Goal: Find specific page/section: Find specific page/section

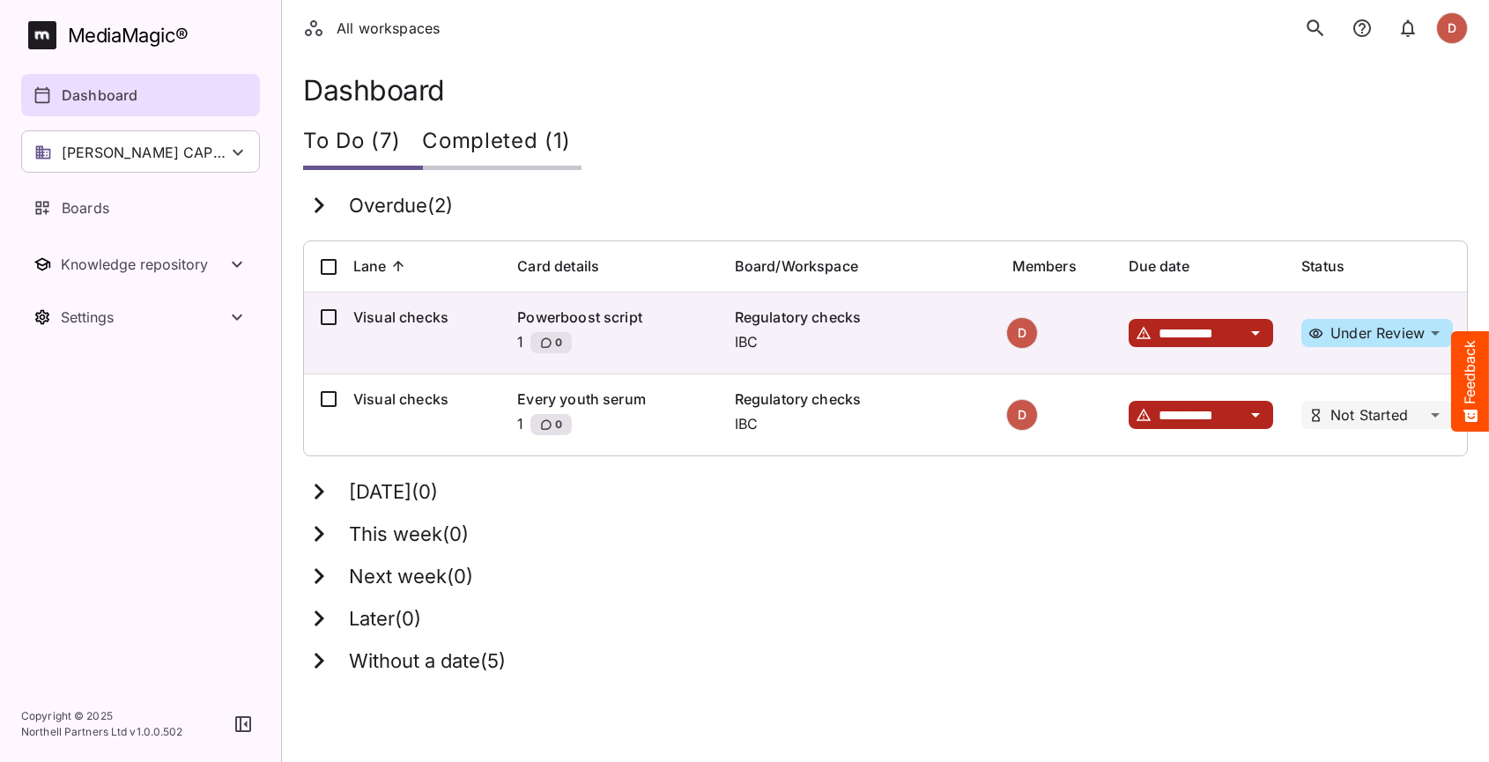
click at [1316, 26] on icon "search" at bounding box center [1315, 28] width 23 height 23
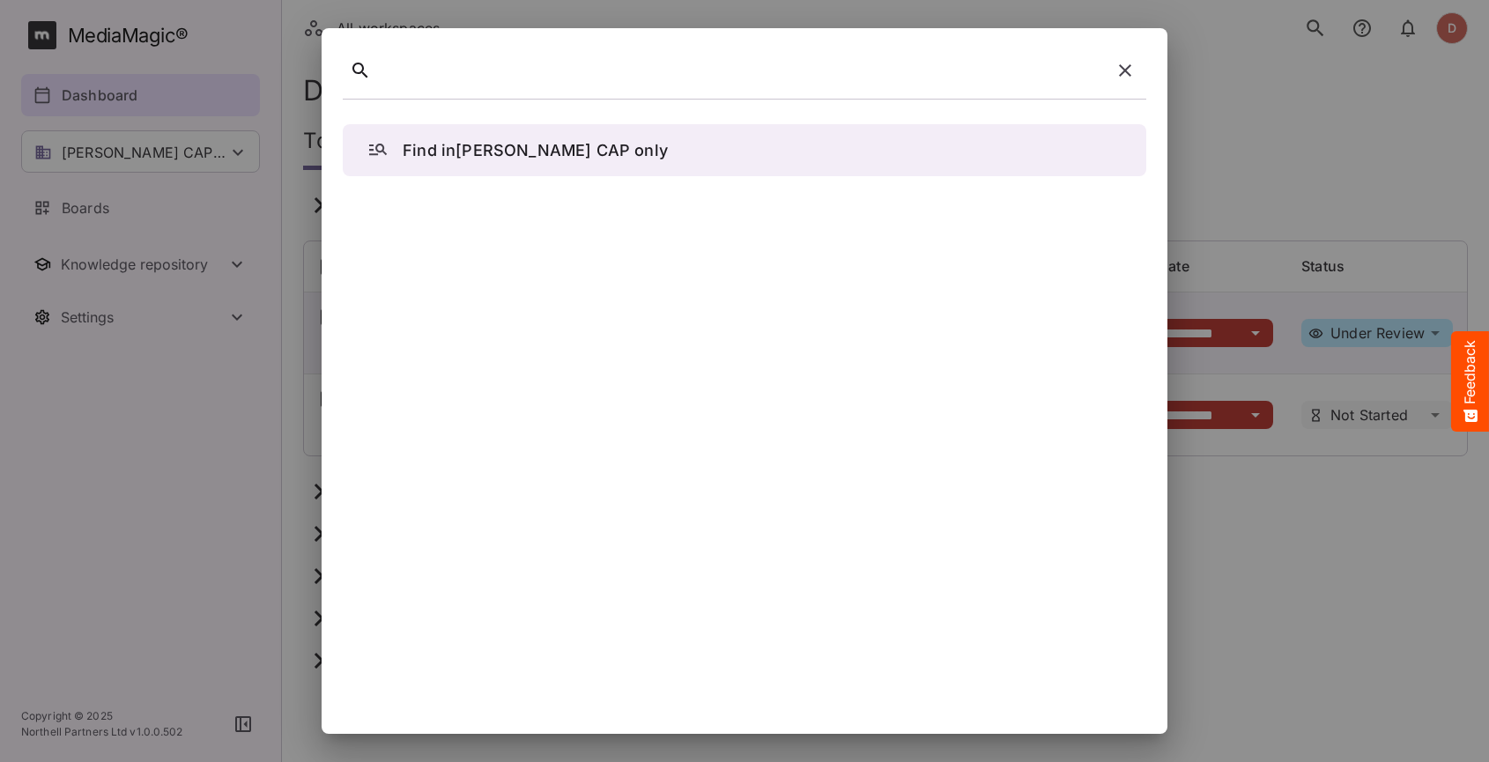
click at [449, 77] on div at bounding box center [741, 70] width 726 height 27
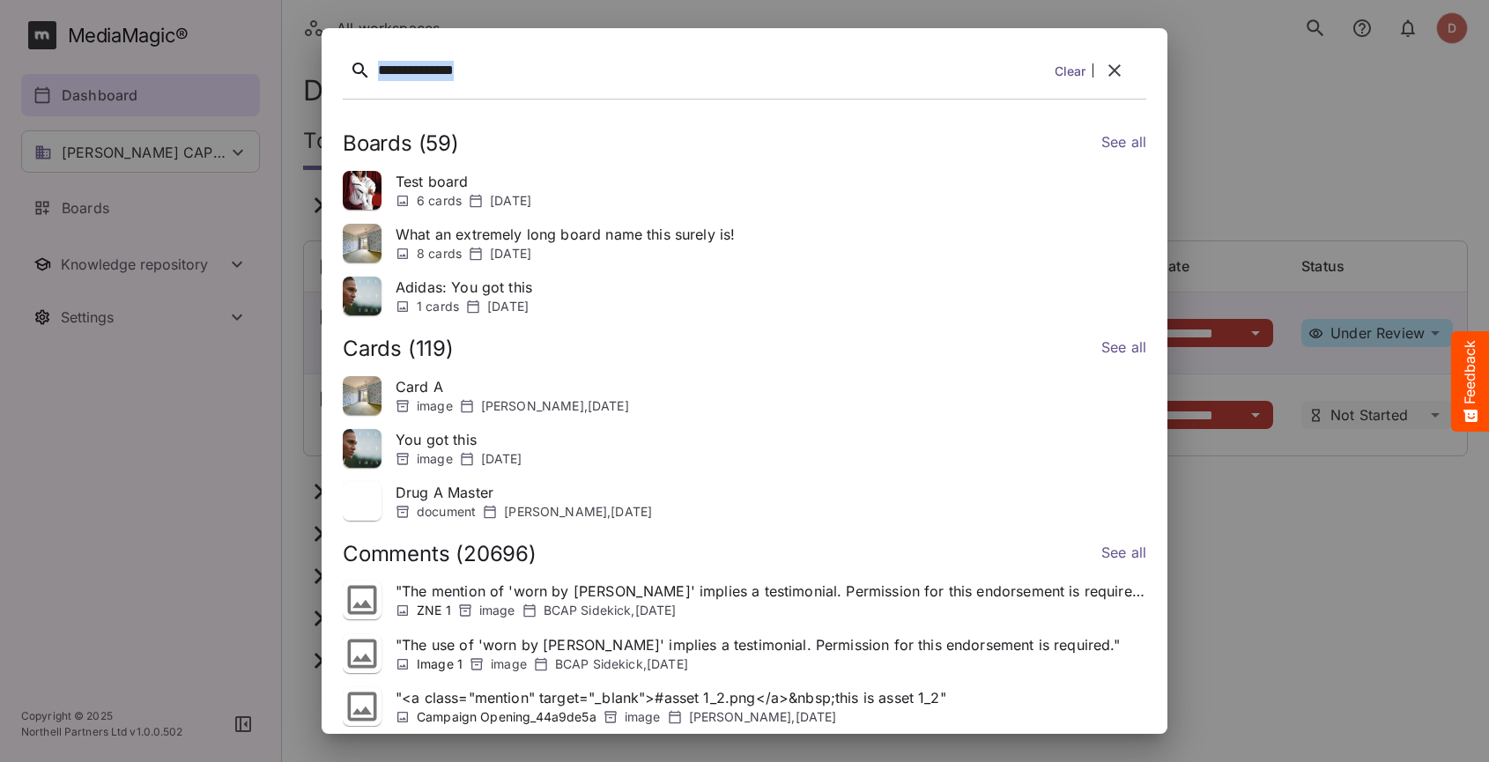
drag, startPoint x: 470, startPoint y: 70, endPoint x: 370, endPoint y: 70, distance: 99.6
click at [370, 70] on div "**********" at bounding box center [744, 73] width 803 height 49
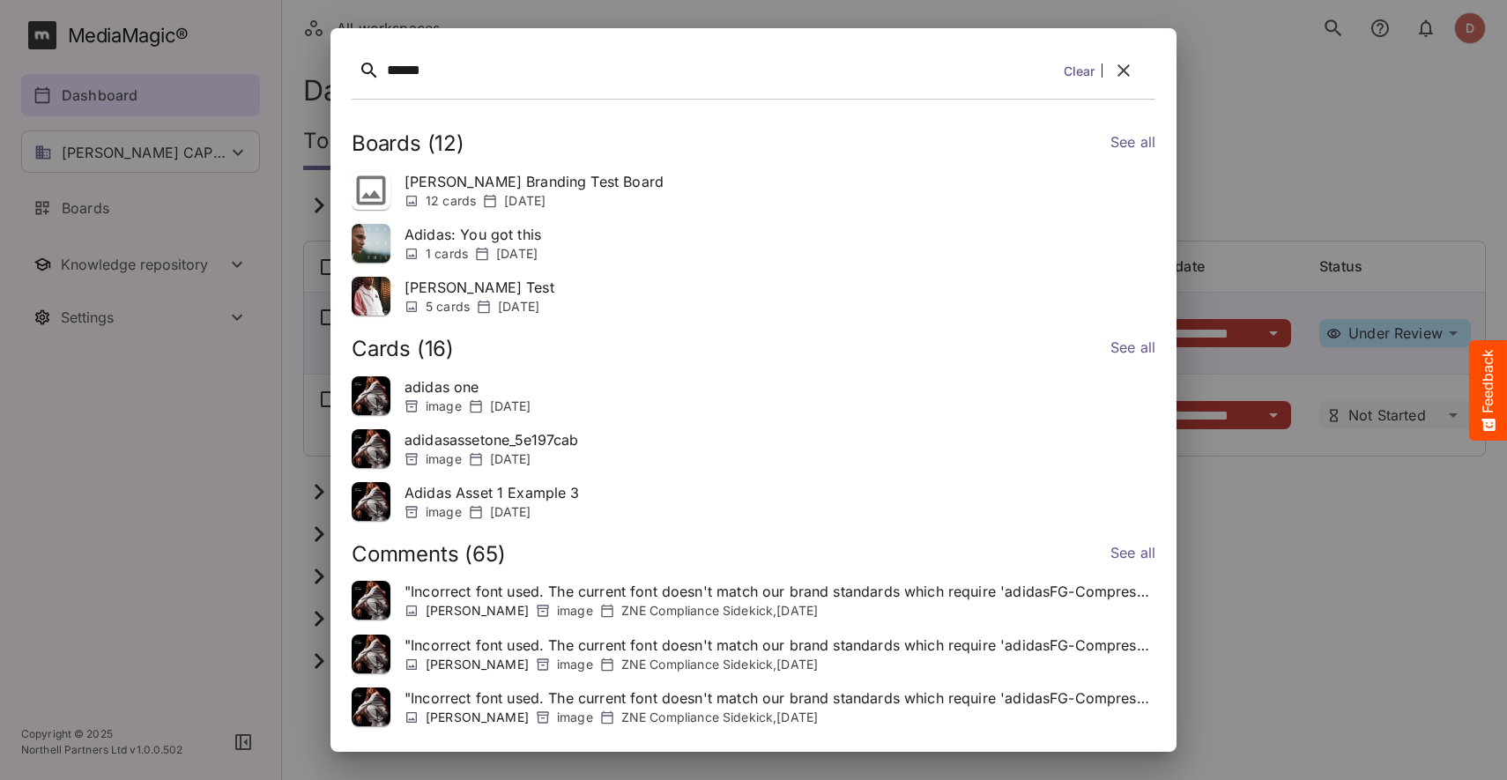
click at [453, 284] on p "[PERSON_NAME] Test" at bounding box center [479, 287] width 150 height 21
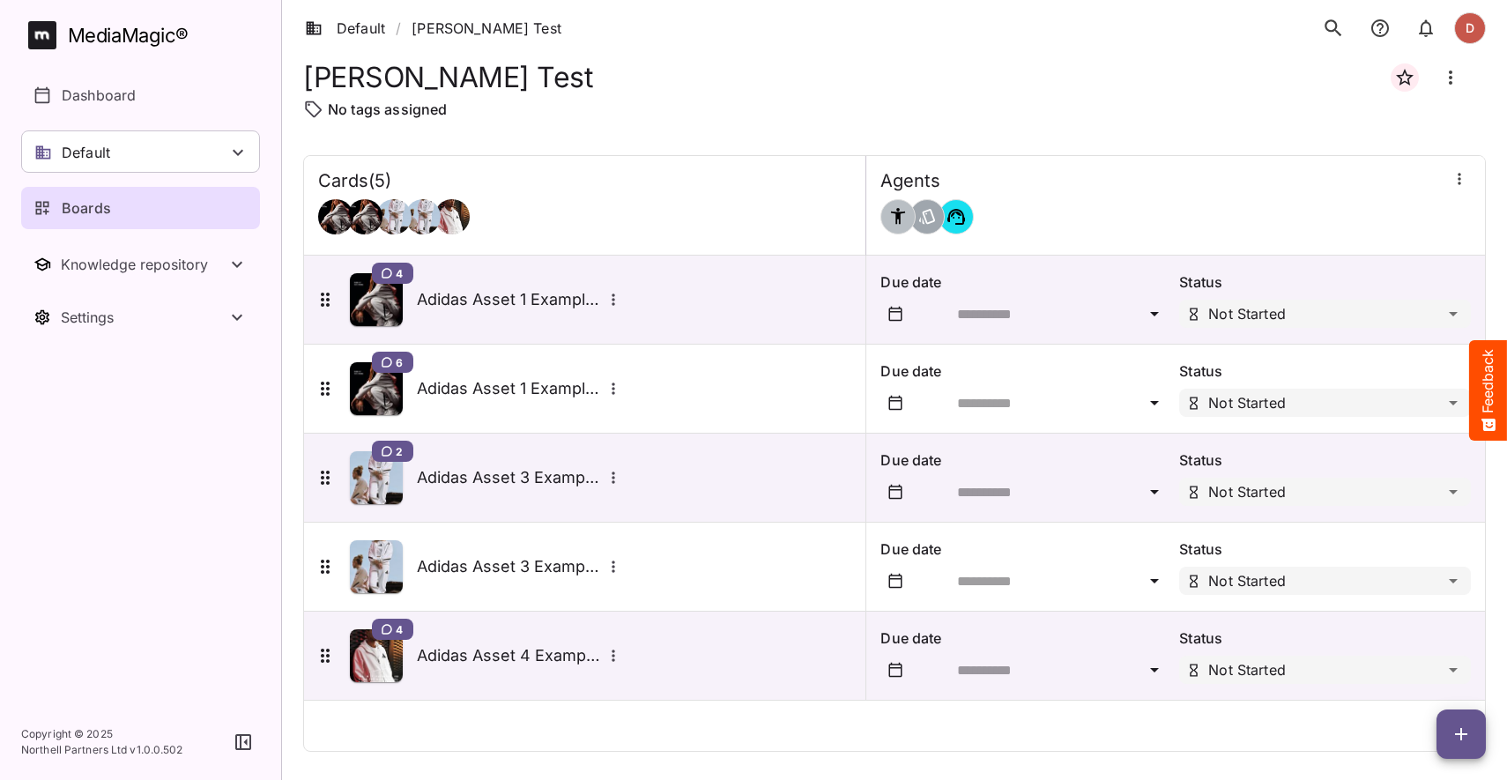
click at [1340, 35] on icon "search" at bounding box center [1333, 28] width 23 height 23
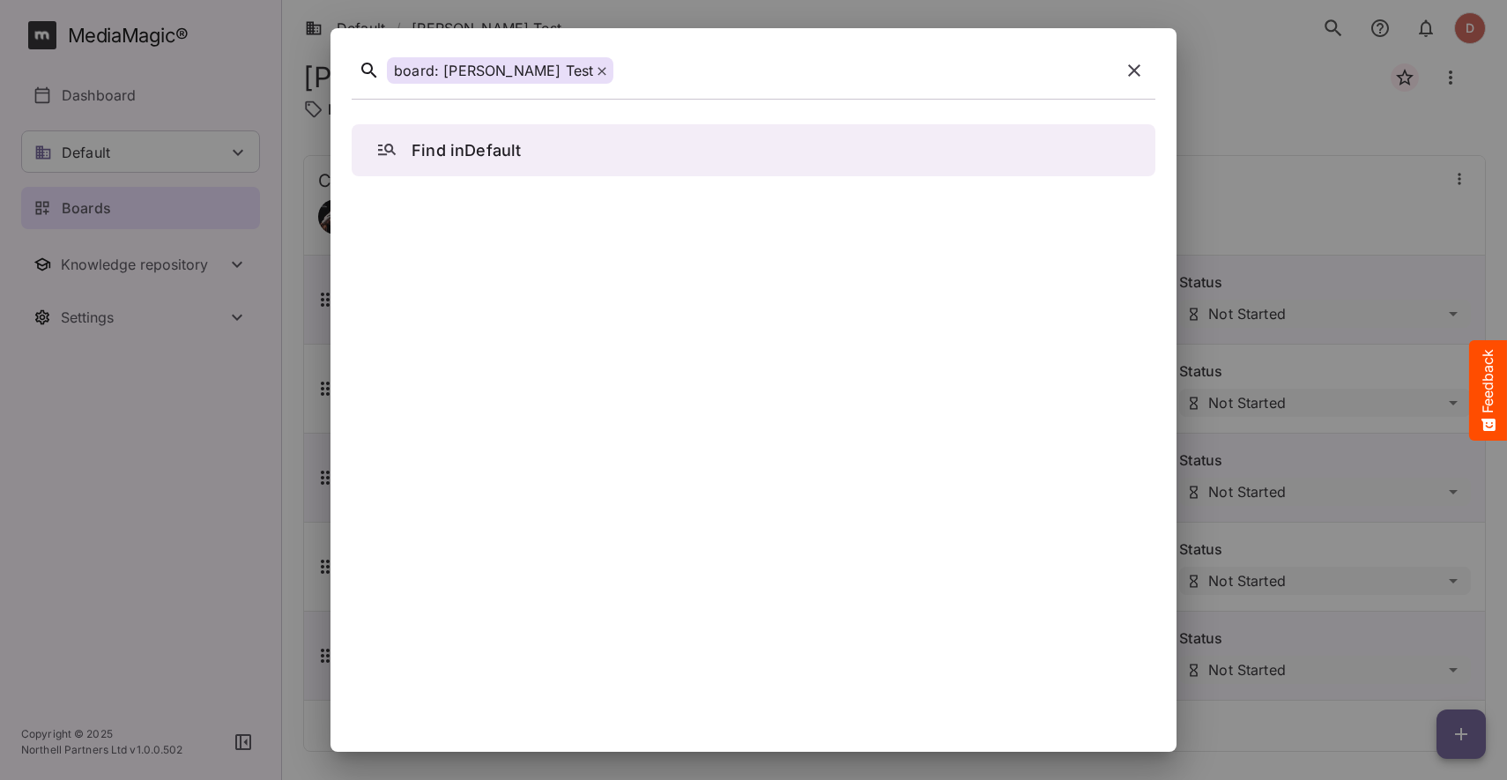
click at [457, 158] on p "Find in Default" at bounding box center [465, 150] width 109 height 24
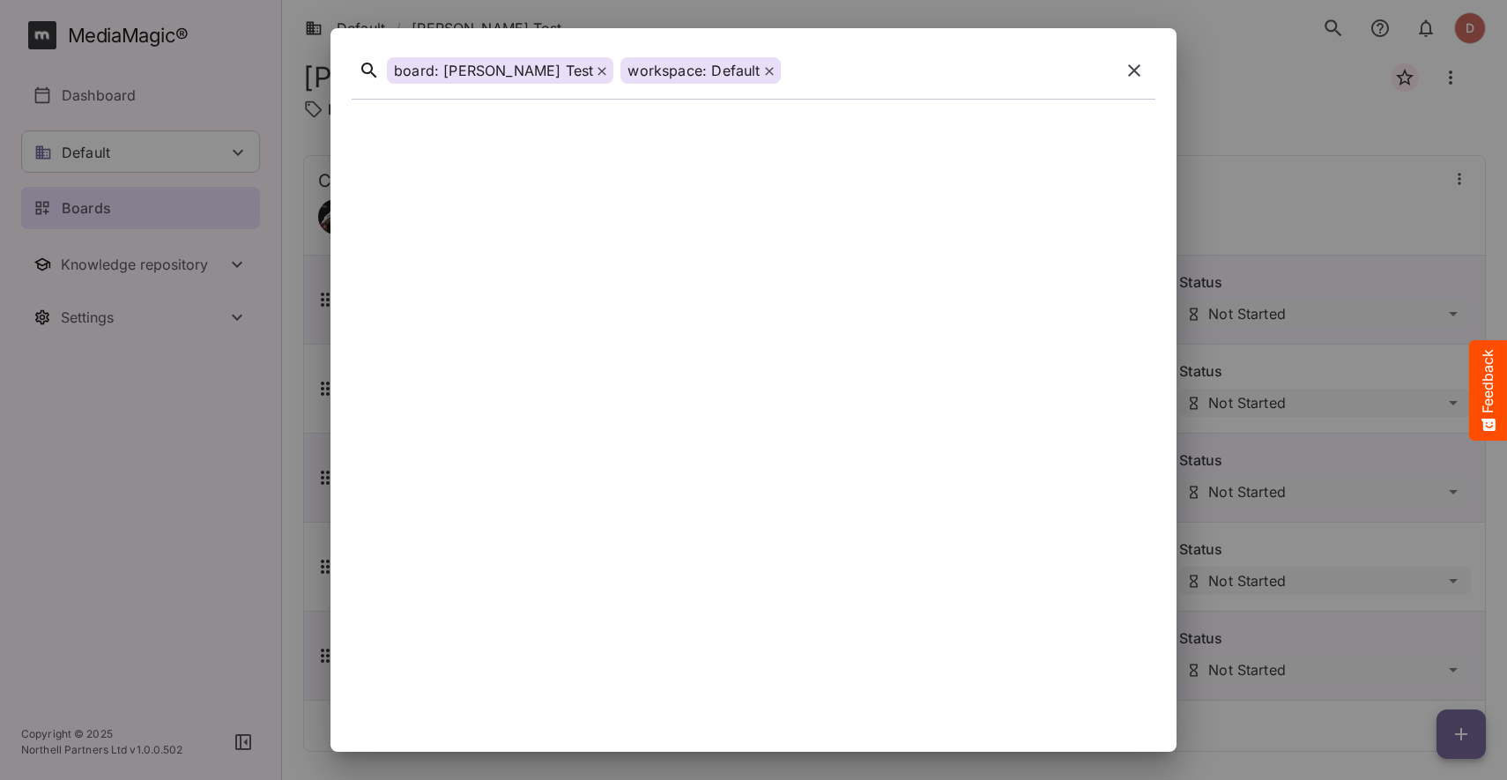
click at [597, 75] on icon at bounding box center [601, 71] width 9 height 9
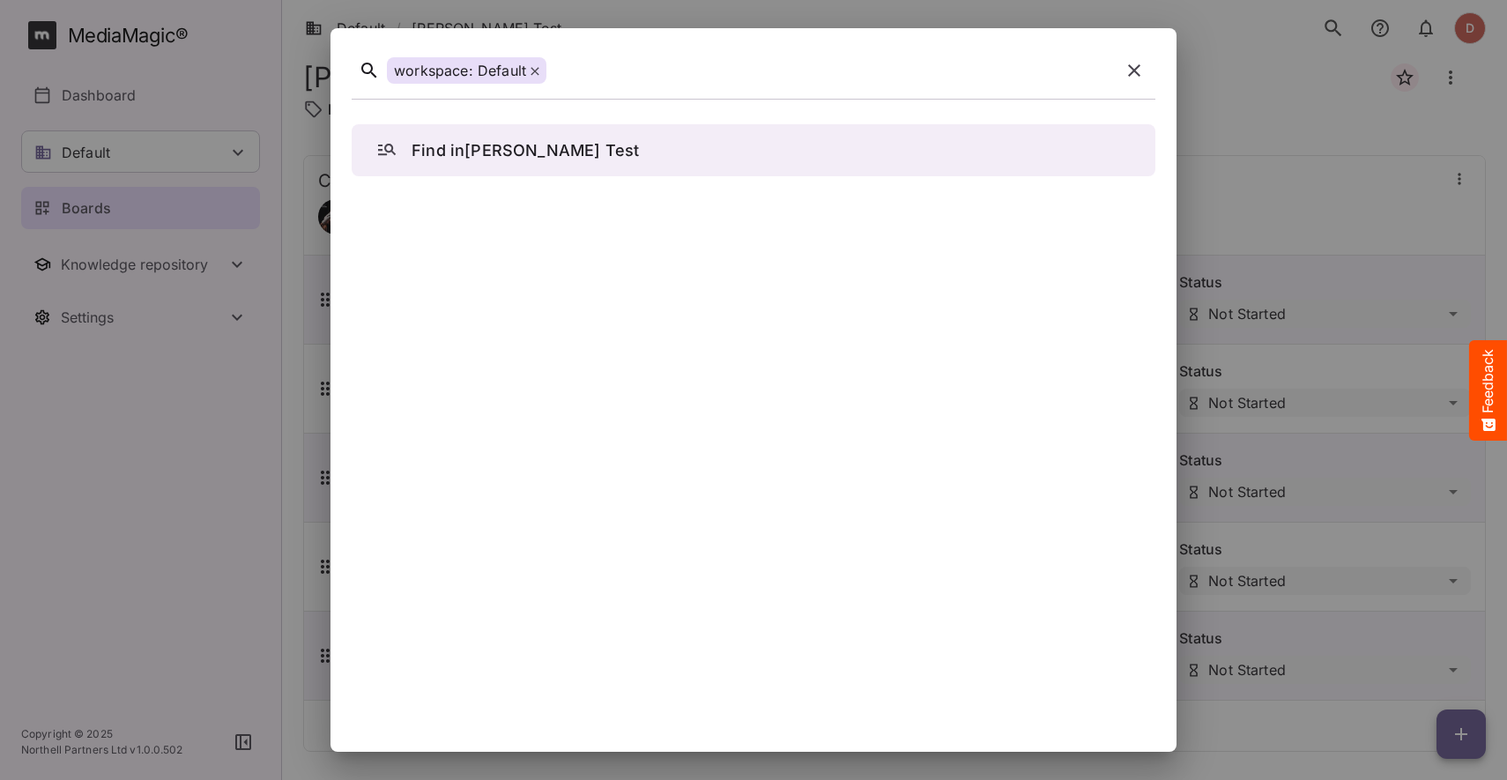
click at [538, 71] on icon at bounding box center [534, 71] width 9 height 9
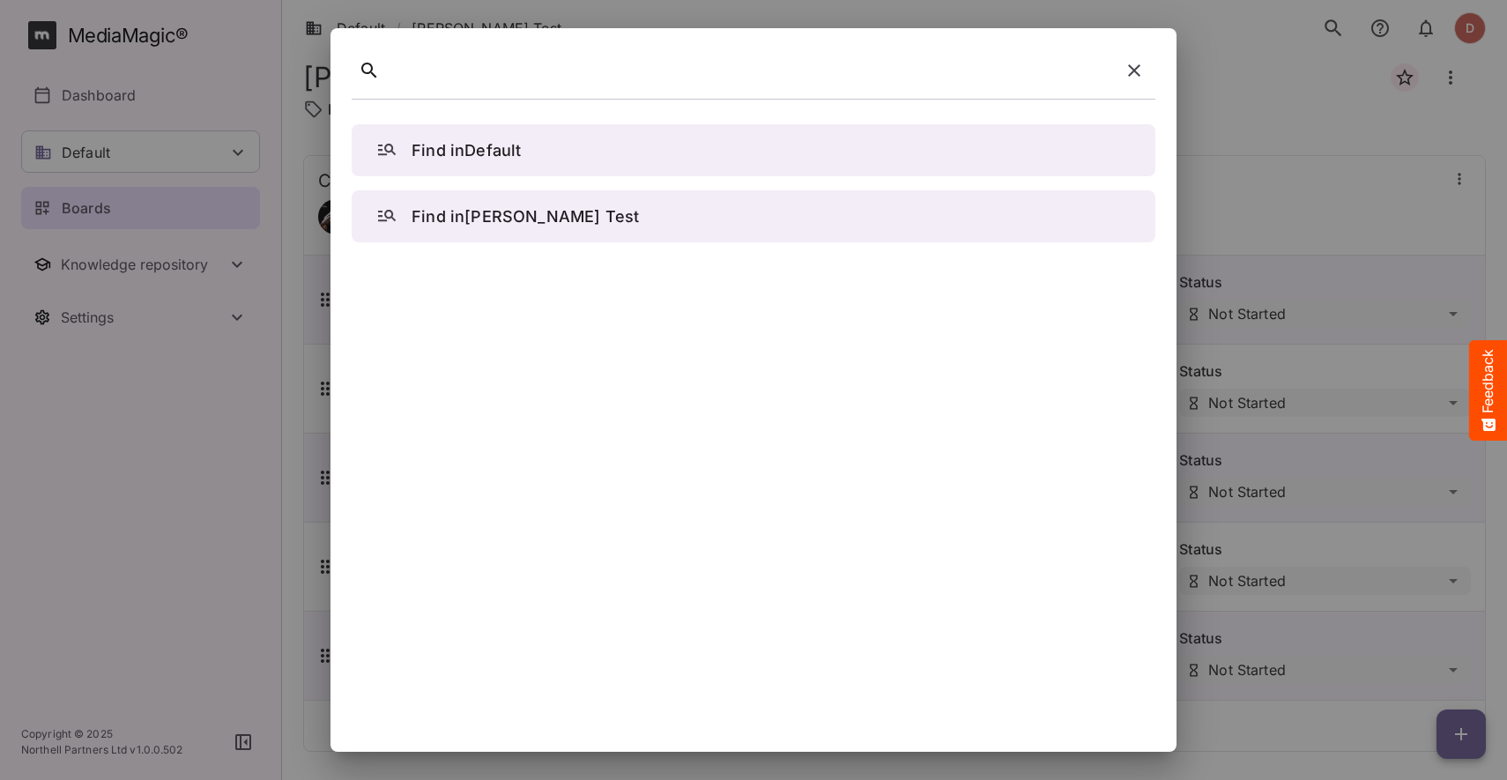
click at [458, 70] on div at bounding box center [750, 70] width 726 height 27
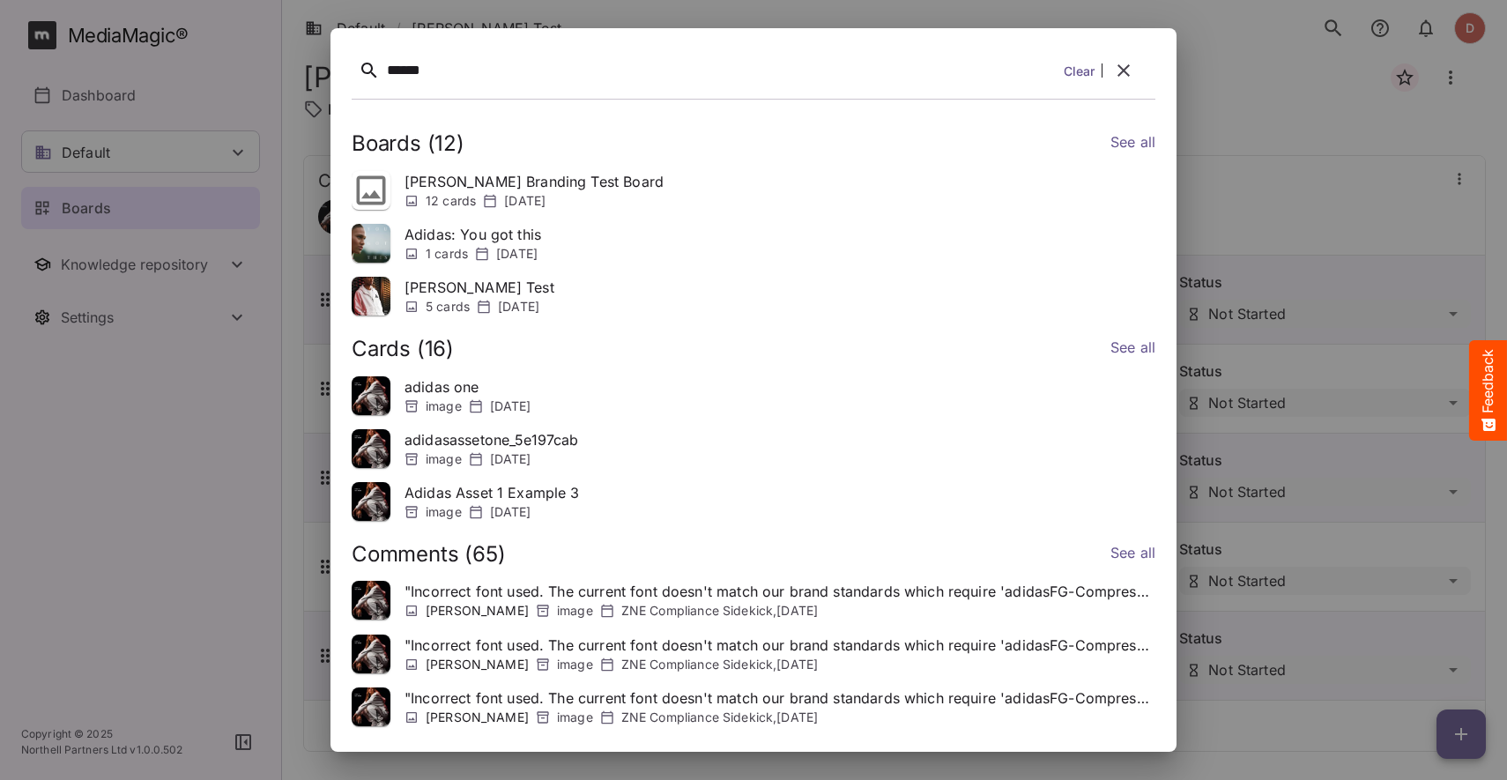
click at [1123, 141] on link "See all" at bounding box center [1132, 144] width 45 height 26
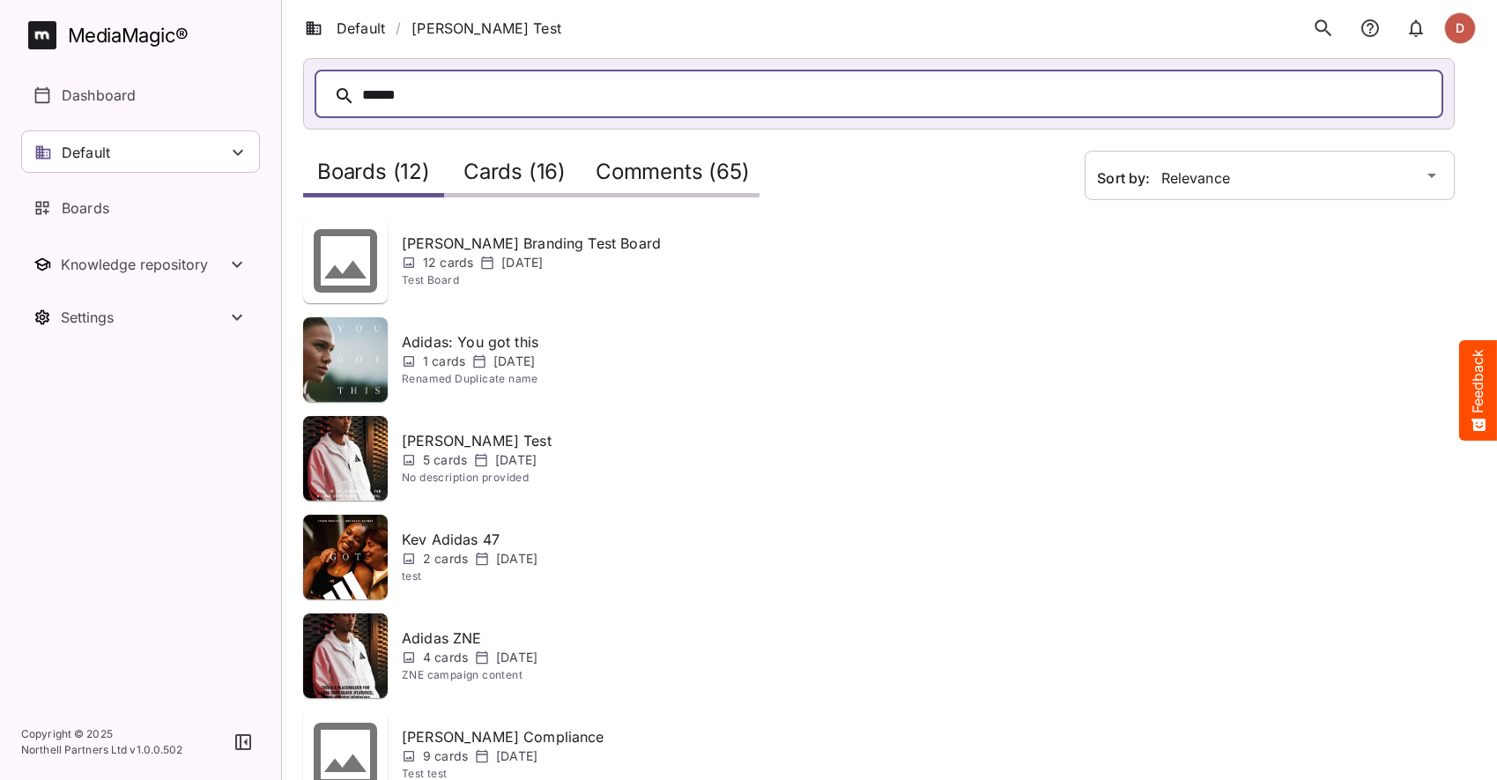
scroll to position [78, 0]
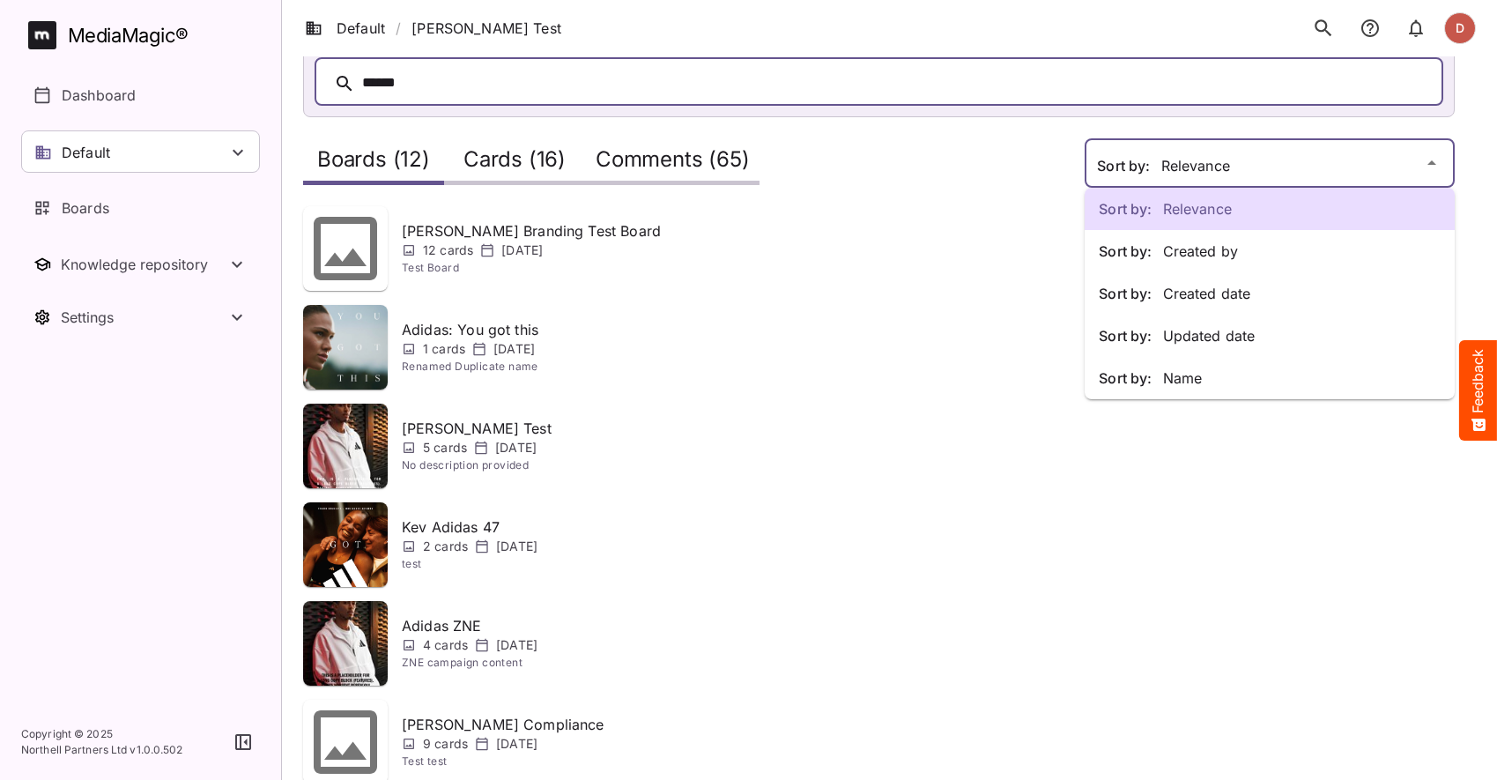
click at [1207, 166] on div "Sort by: Relevance Sort by: Created by Sort by: Created date Sort by: Updated d…" at bounding box center [748, 586] width 1497 height 1328
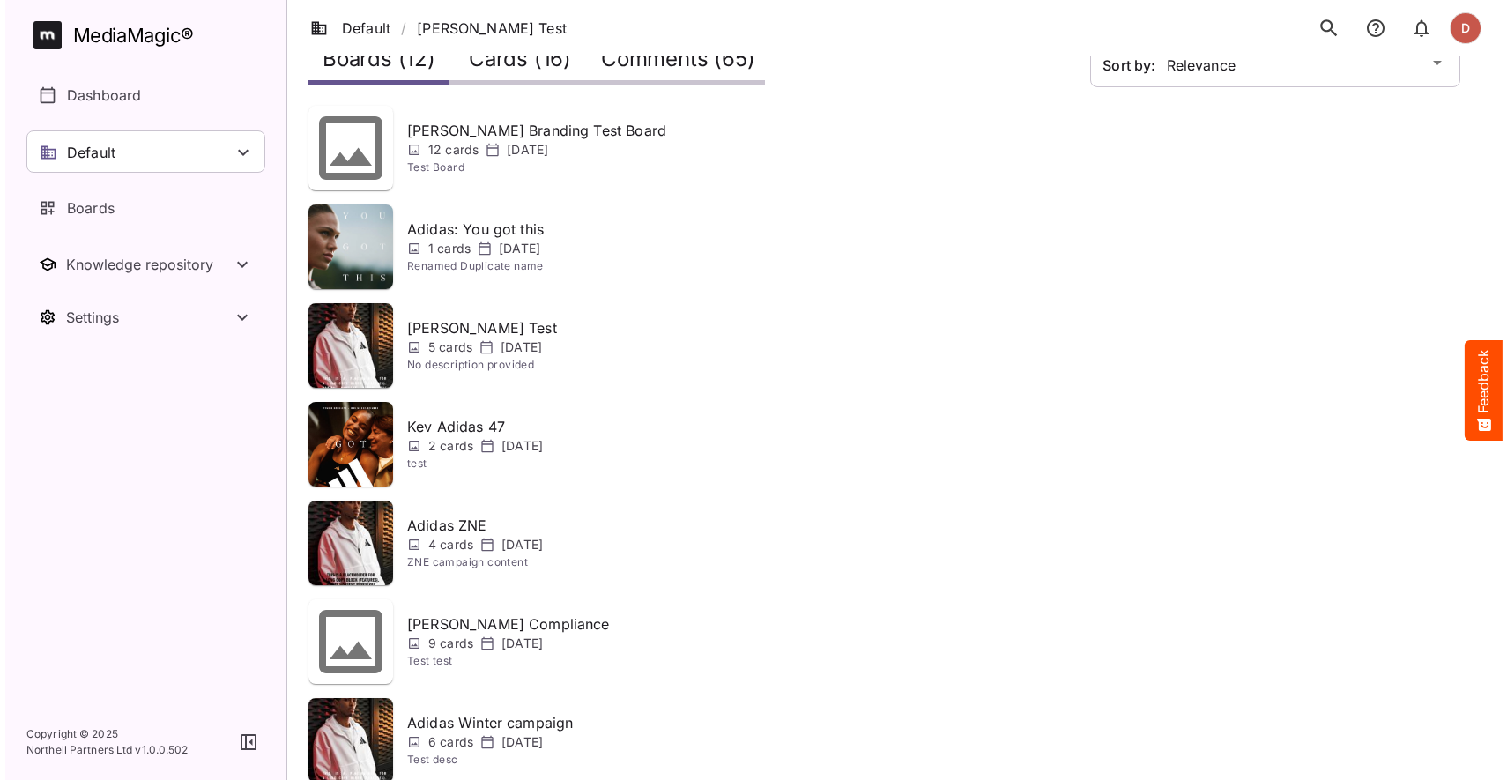
scroll to position [178, 0]
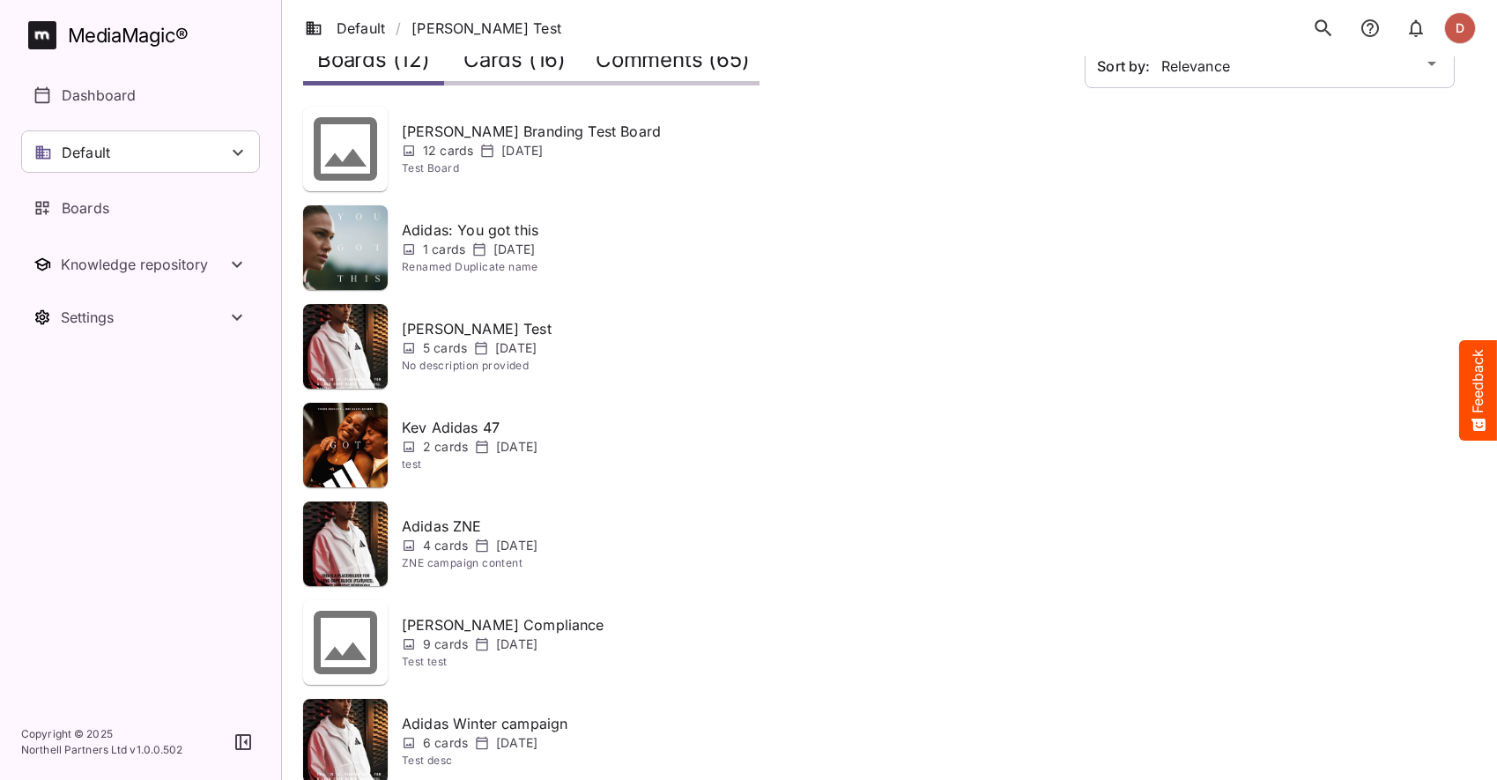
click at [515, 52] on ol "Default / [PERSON_NAME] Test" at bounding box center [437, 28] width 269 height 49
click at [507, 63] on h2 "Cards (16)" at bounding box center [514, 64] width 102 height 33
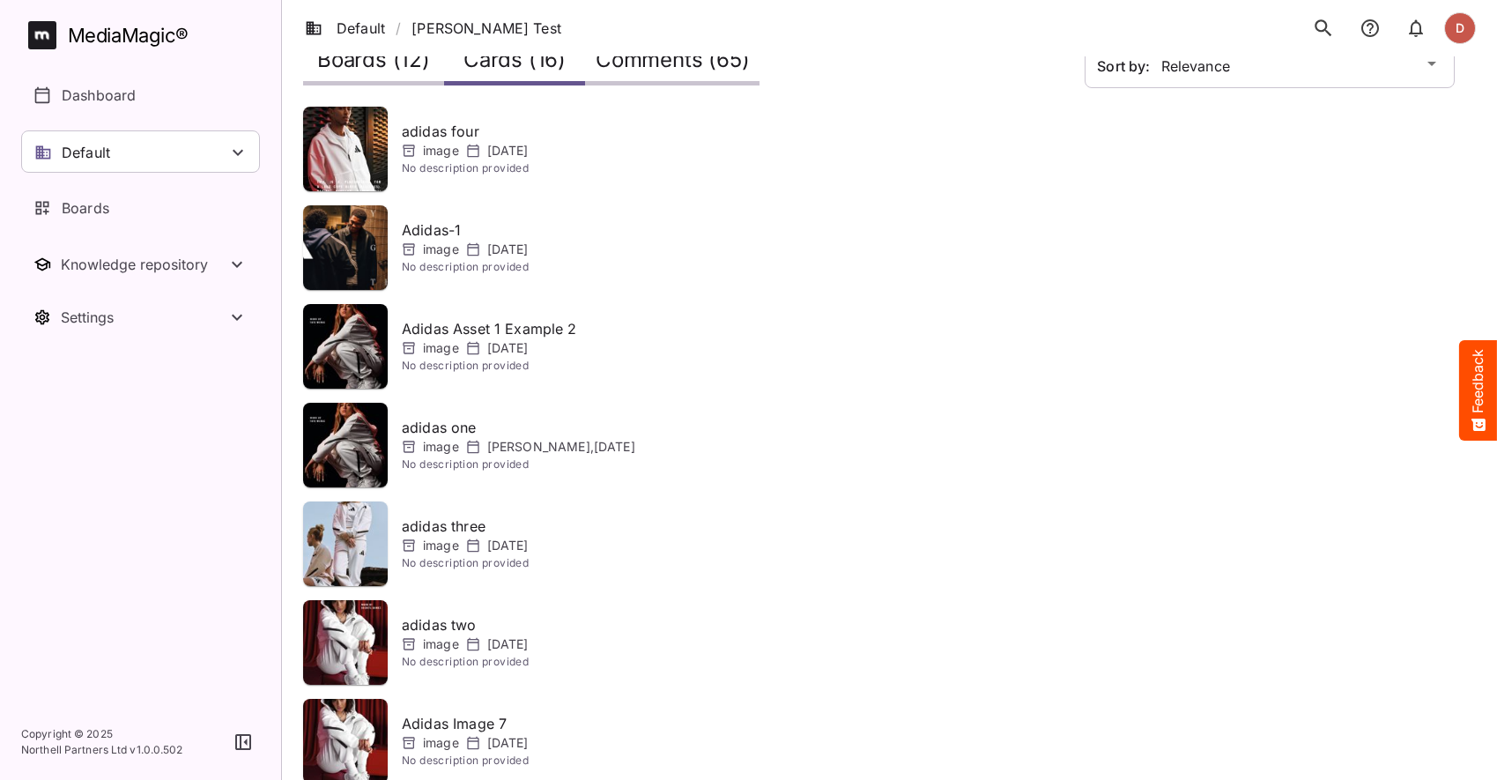
click at [684, 68] on h2 "Comments (65)" at bounding box center [672, 64] width 153 height 33
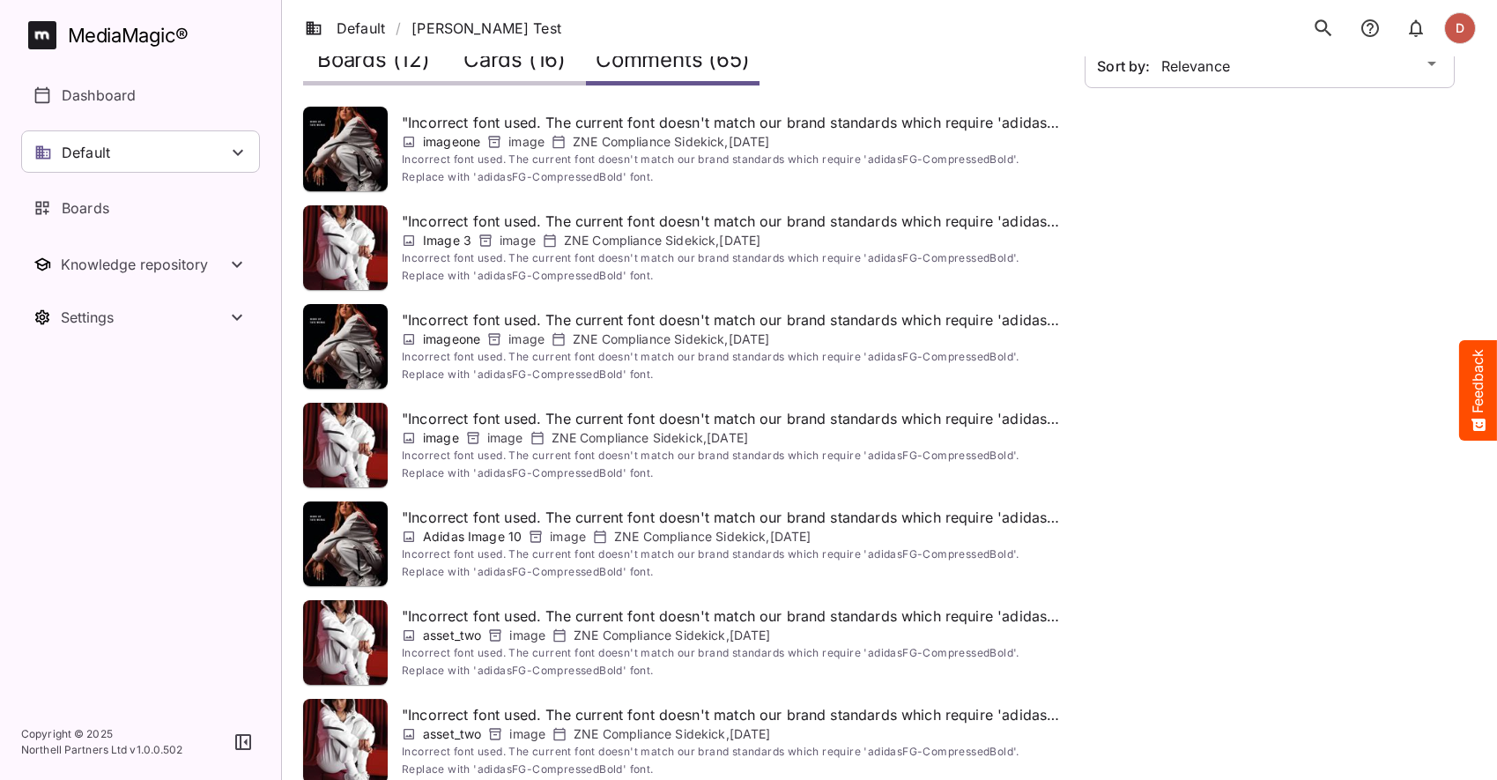
click at [1314, 24] on icon "search" at bounding box center [1323, 28] width 23 height 23
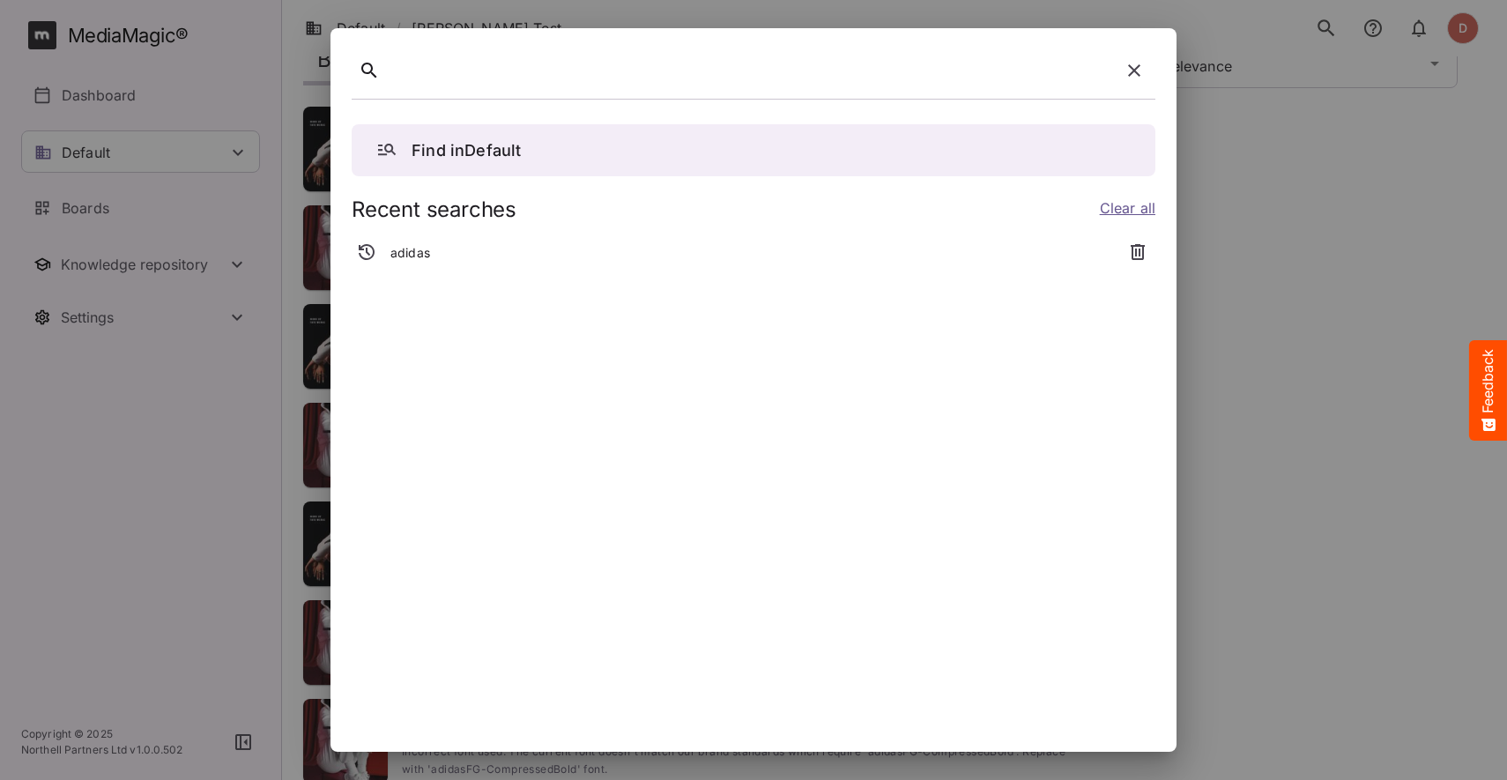
click at [424, 244] on p "adidas" at bounding box center [410, 253] width 40 height 18
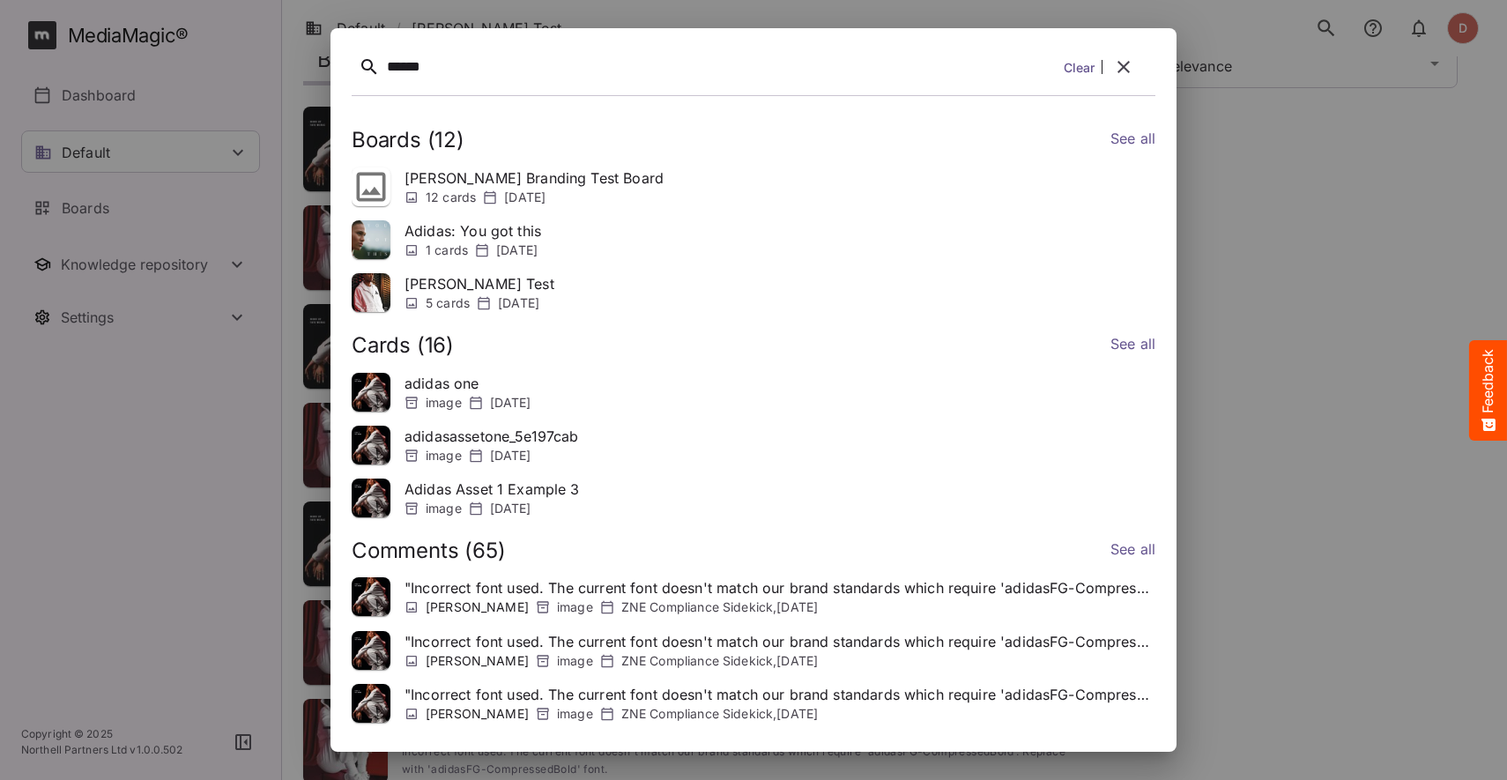
scroll to position [9, 0]
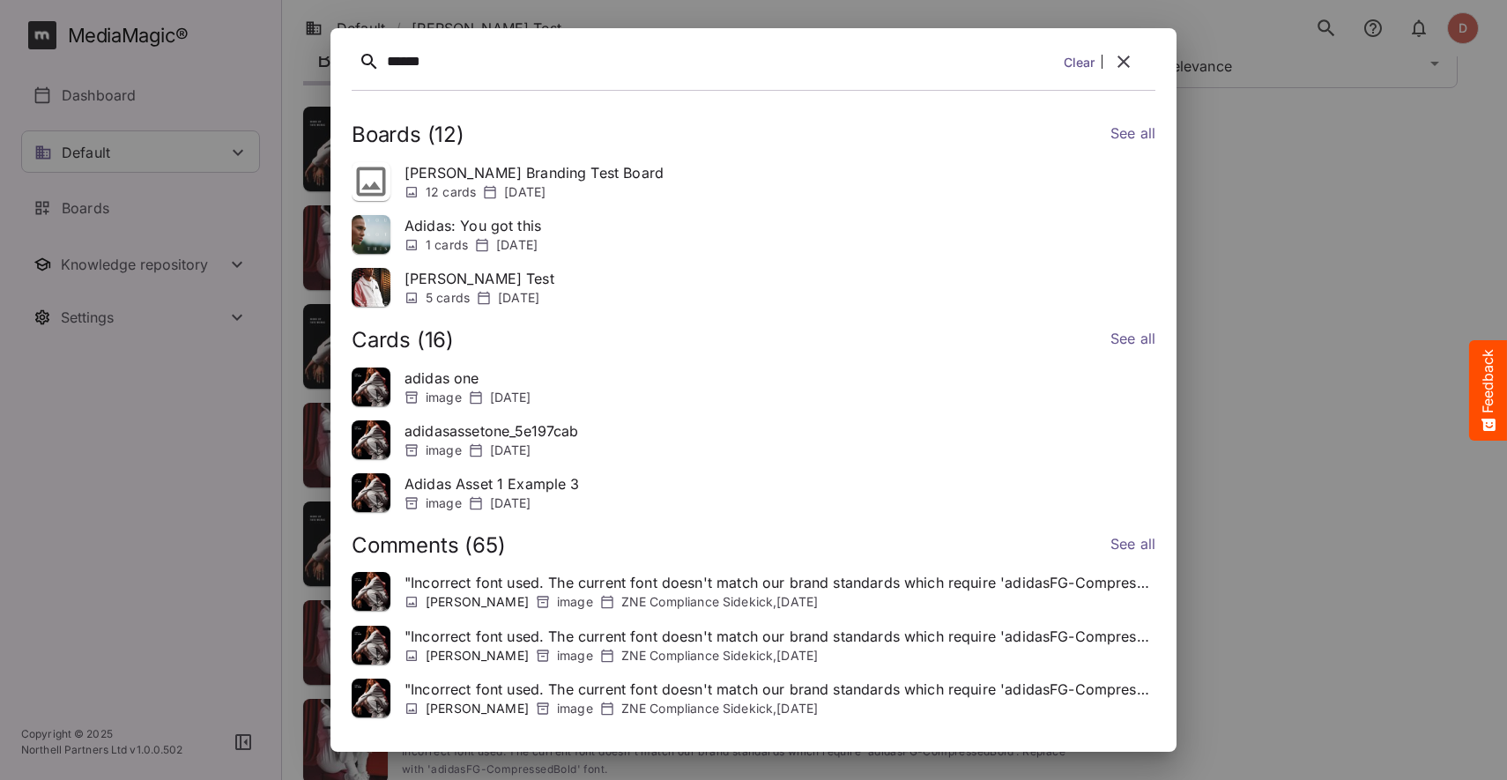
click at [1110, 135] on link "See all" at bounding box center [1132, 135] width 45 height 26
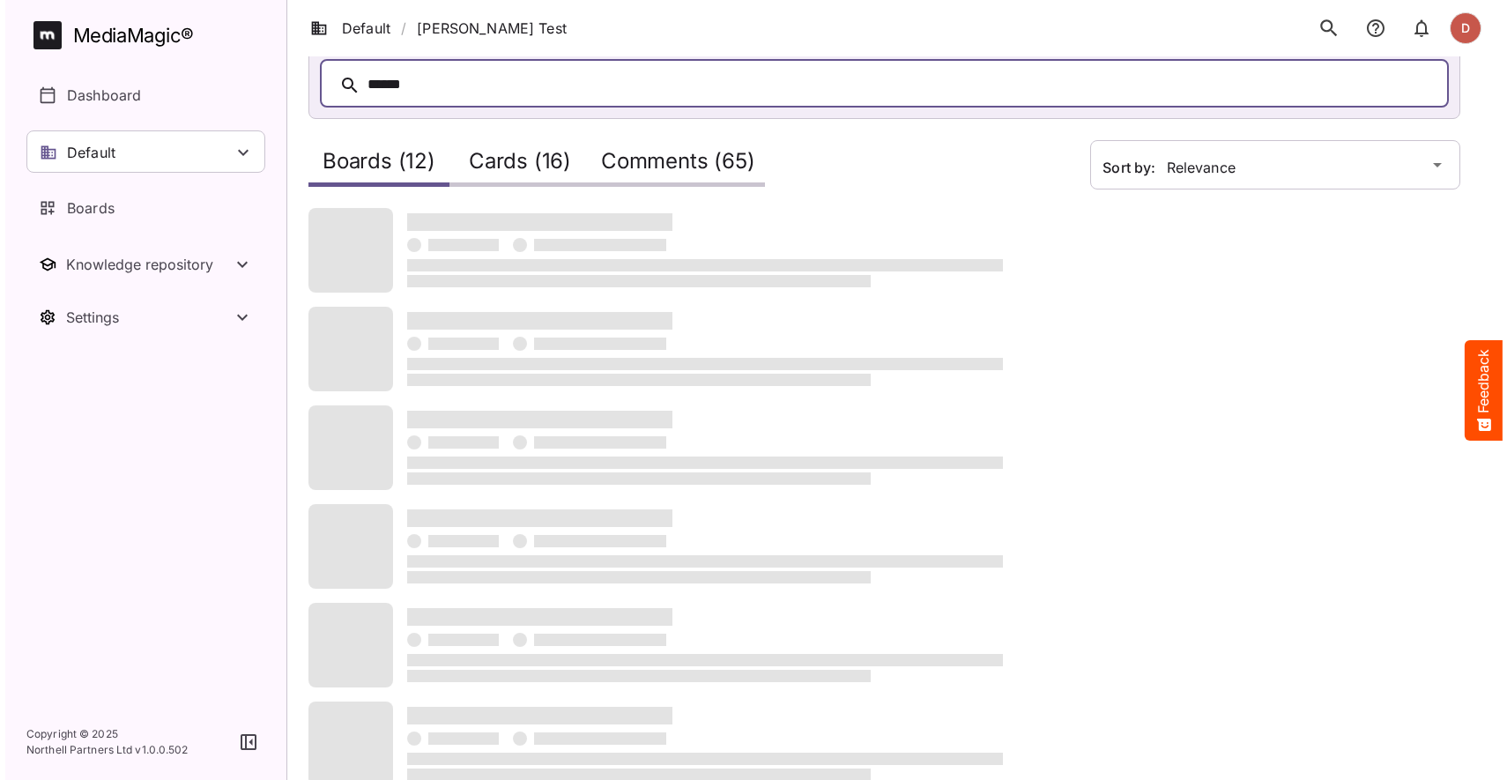
scroll to position [0, 0]
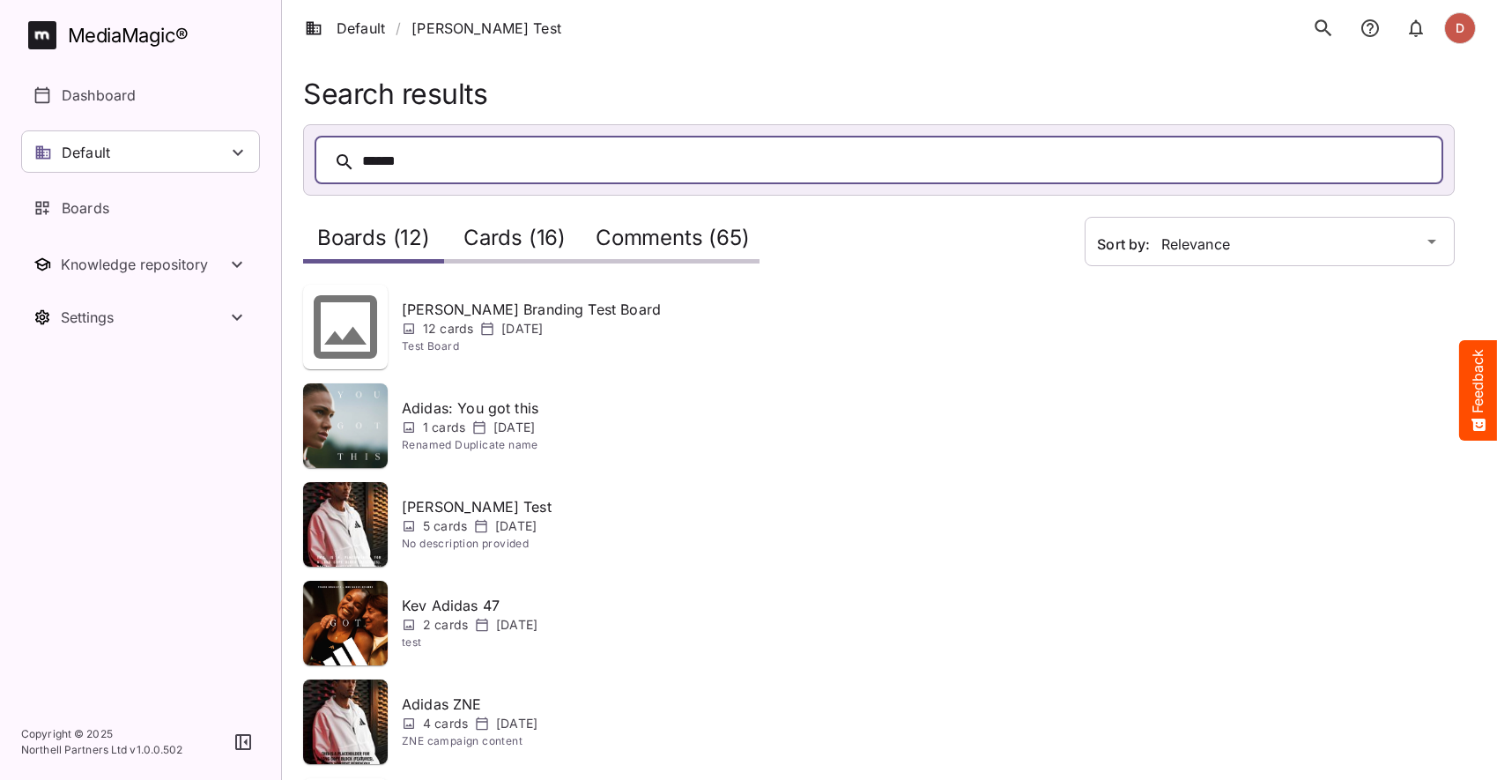
click at [1307, 32] on button "search" at bounding box center [1323, 28] width 37 height 37
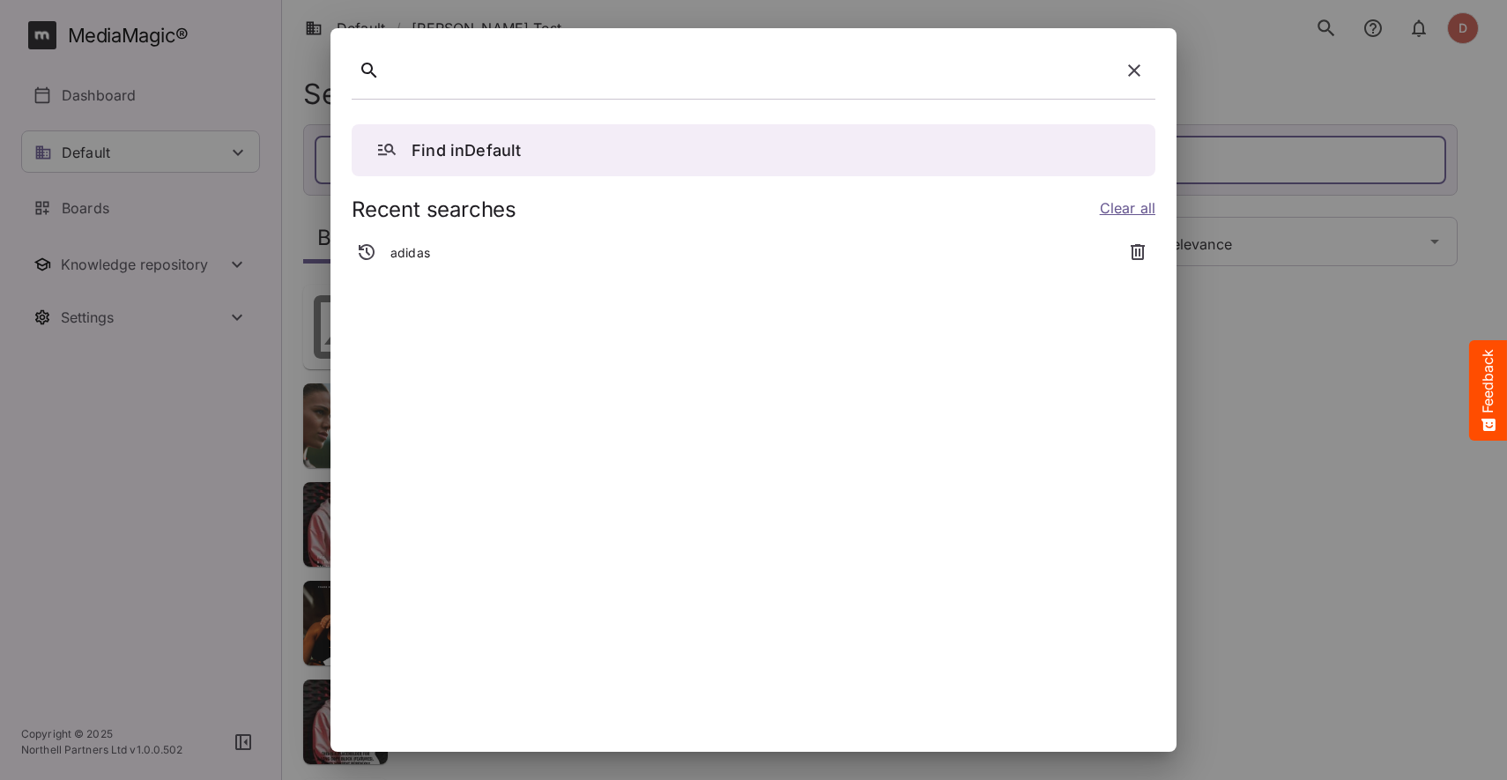
click at [453, 247] on div "adidas" at bounding box center [732, 253] width 761 height 32
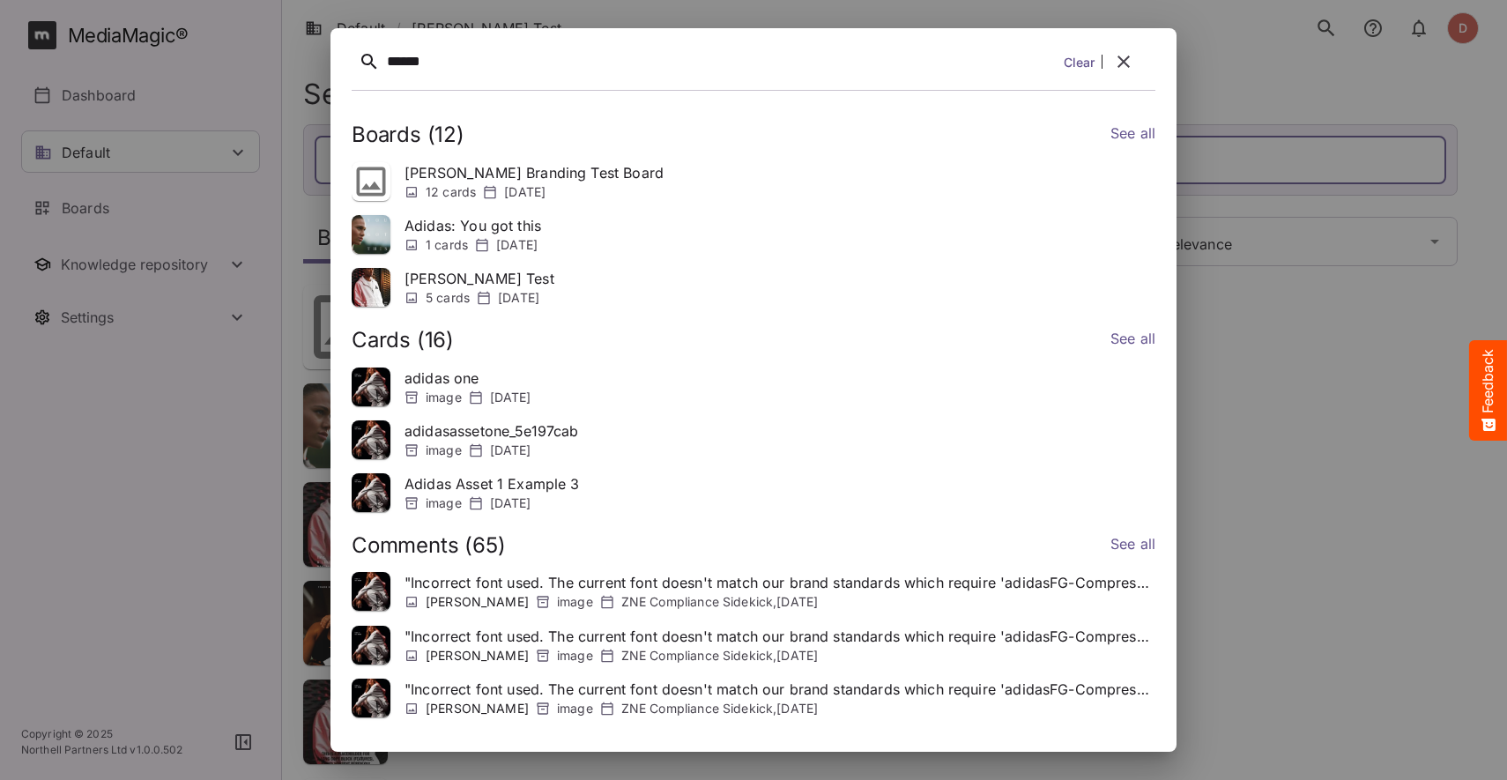
scroll to position [5, 0]
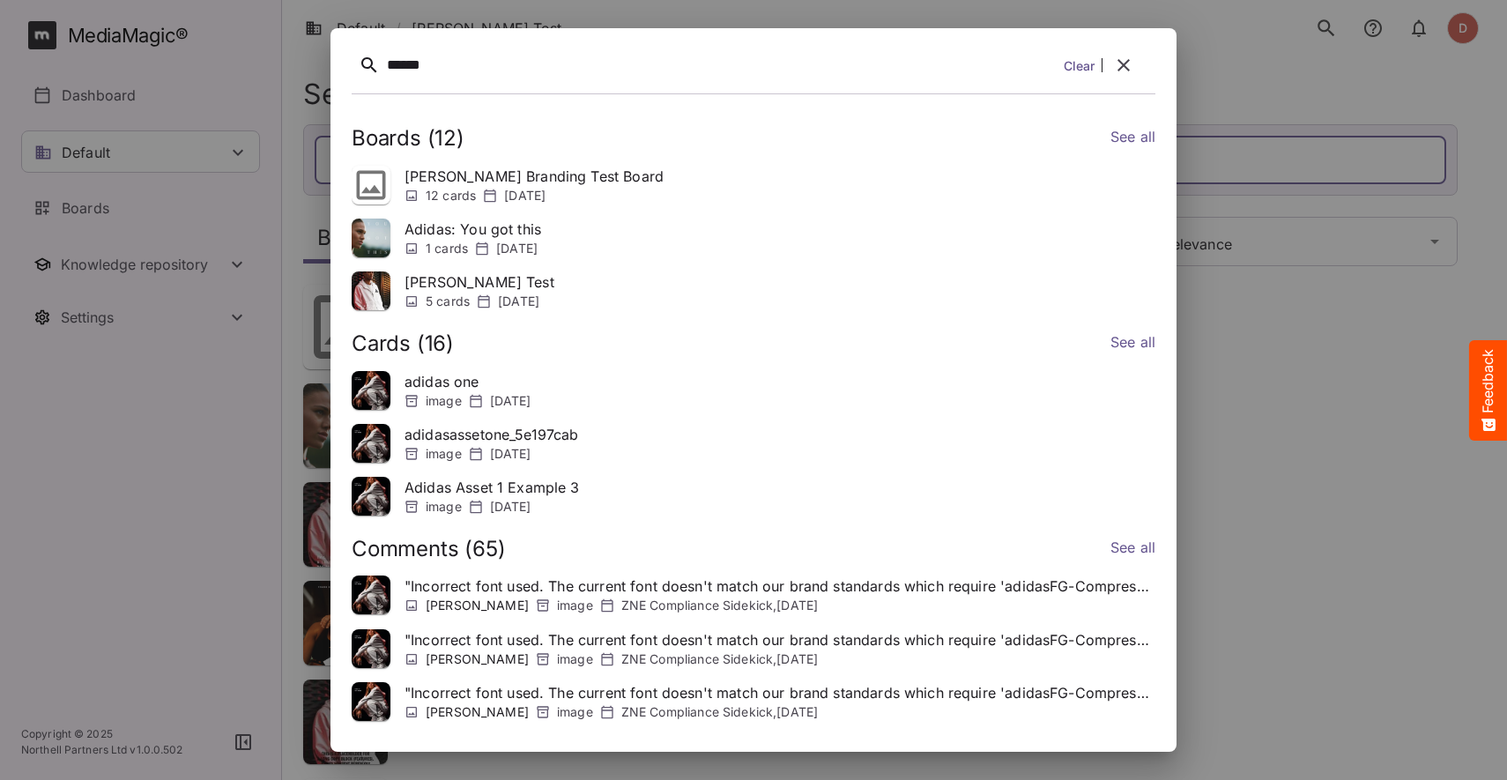
click at [1128, 61] on icon "button" at bounding box center [1123, 65] width 12 height 12
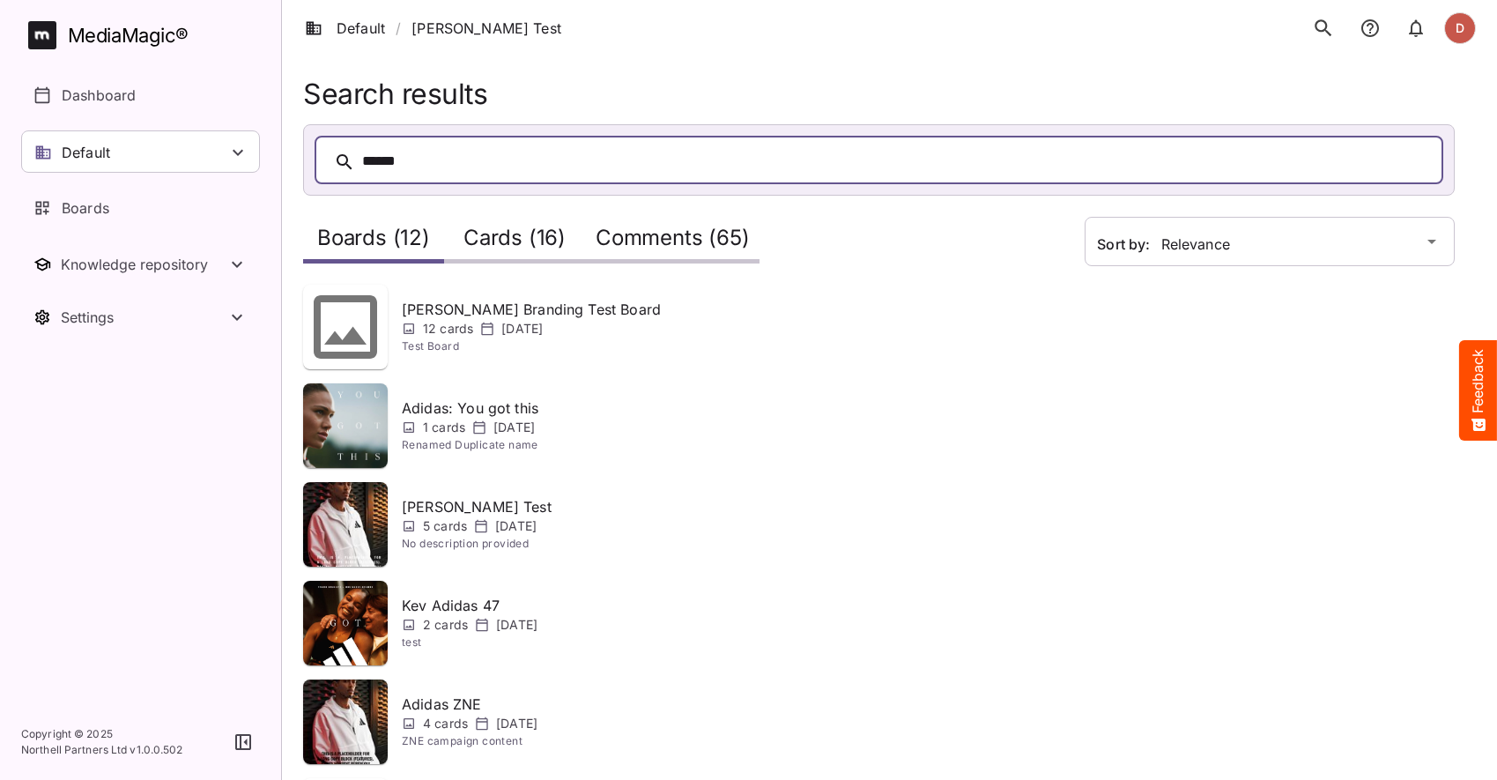
click at [424, 175] on div "******" at bounding box center [896, 161] width 1069 height 27
drag, startPoint x: 399, startPoint y: 163, endPoint x: 312, endPoint y: 163, distance: 87.2
click at [312, 163] on div "******" at bounding box center [879, 160] width 1150 height 70
click at [1323, 28] on icon "search" at bounding box center [1323, 28] width 23 height 23
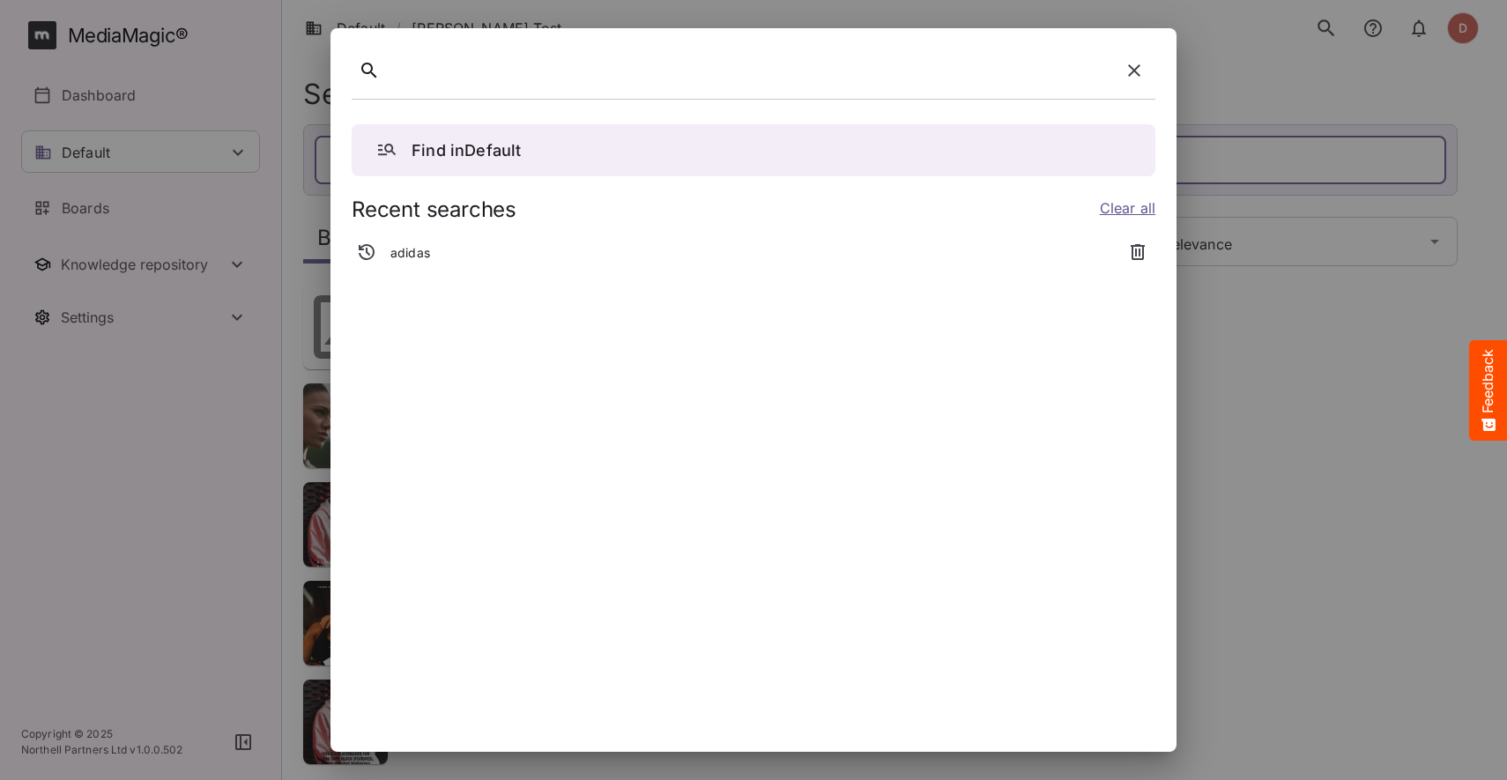
click at [441, 246] on div "adidas" at bounding box center [732, 253] width 761 height 32
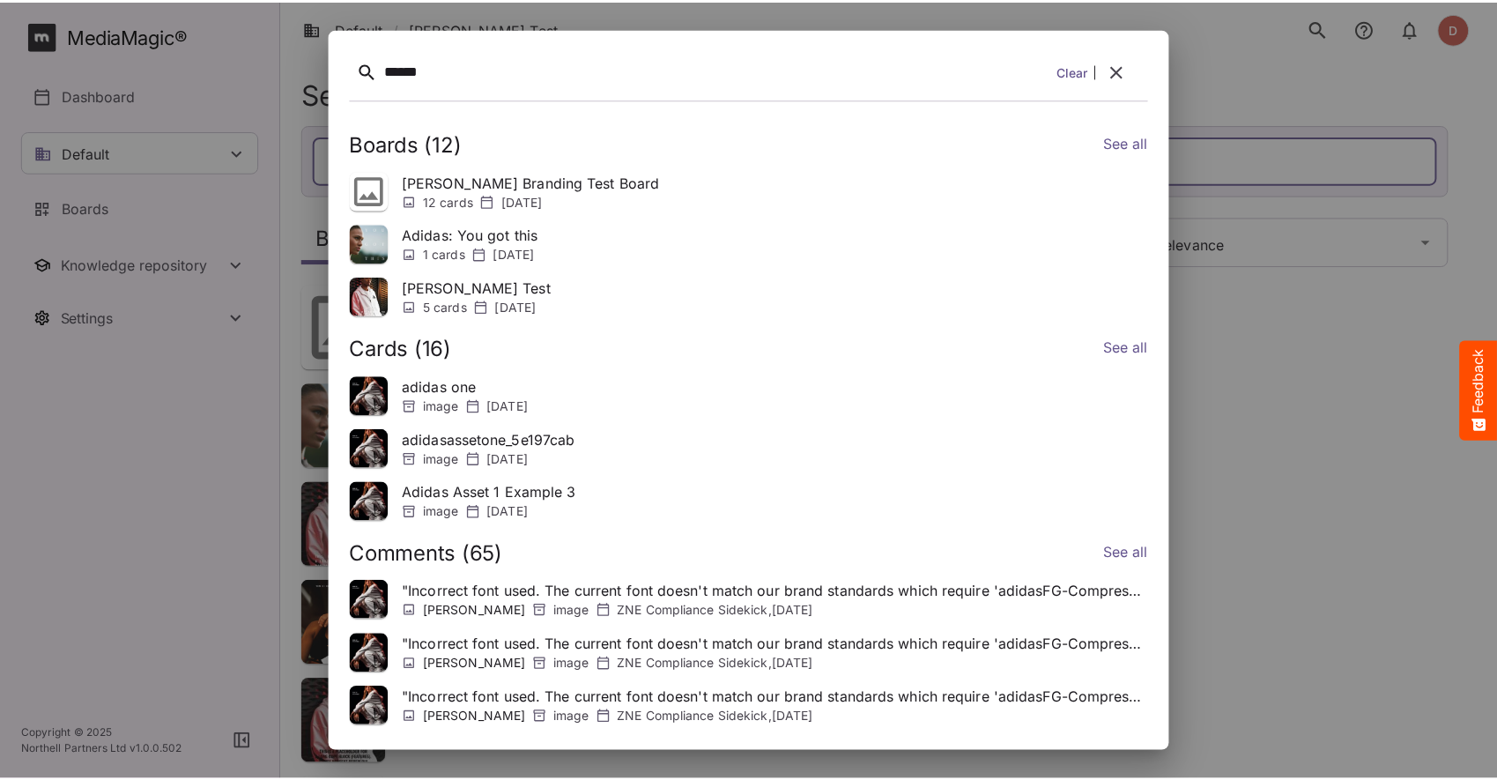
scroll to position [0, 0]
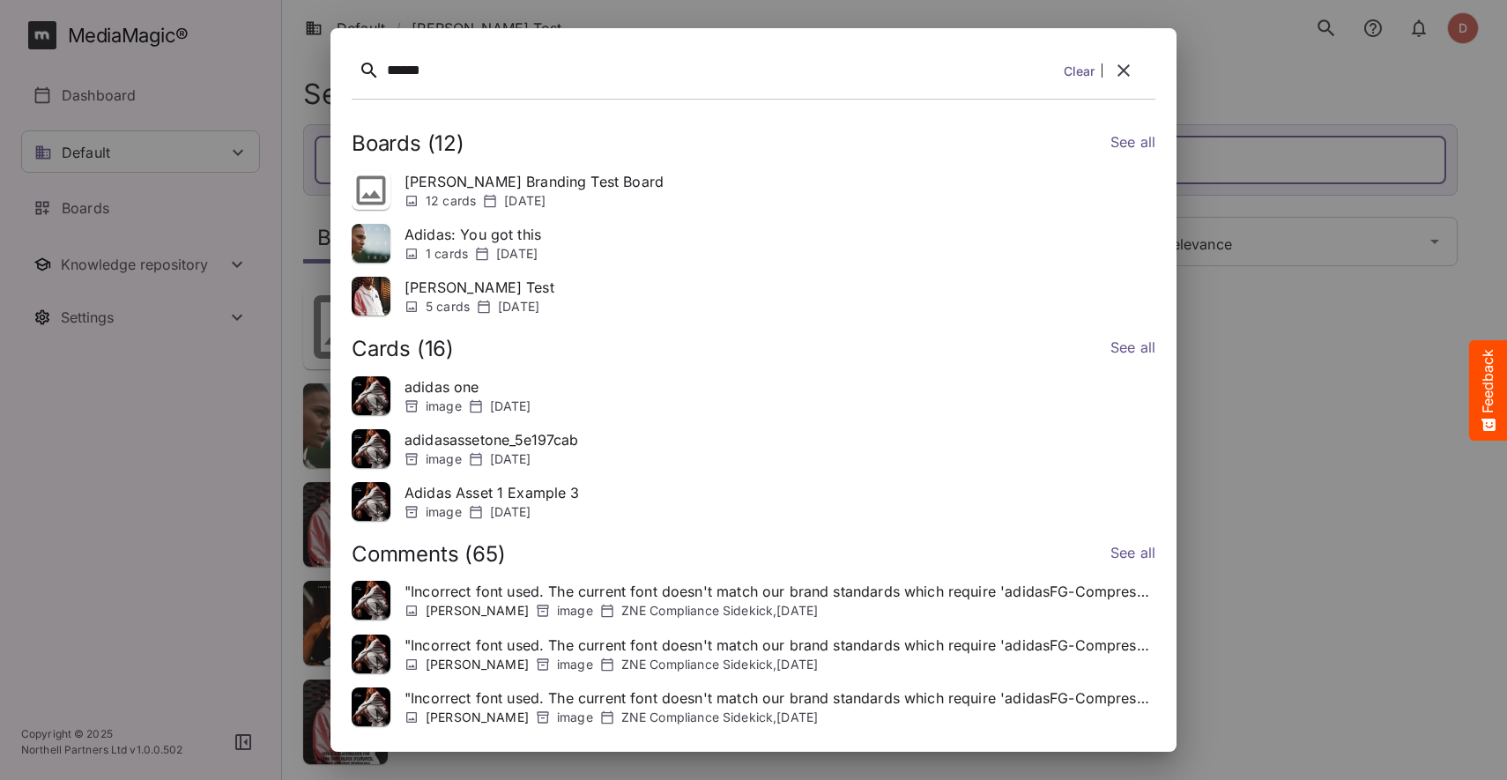
click at [1113, 150] on link "See all" at bounding box center [1132, 144] width 45 height 26
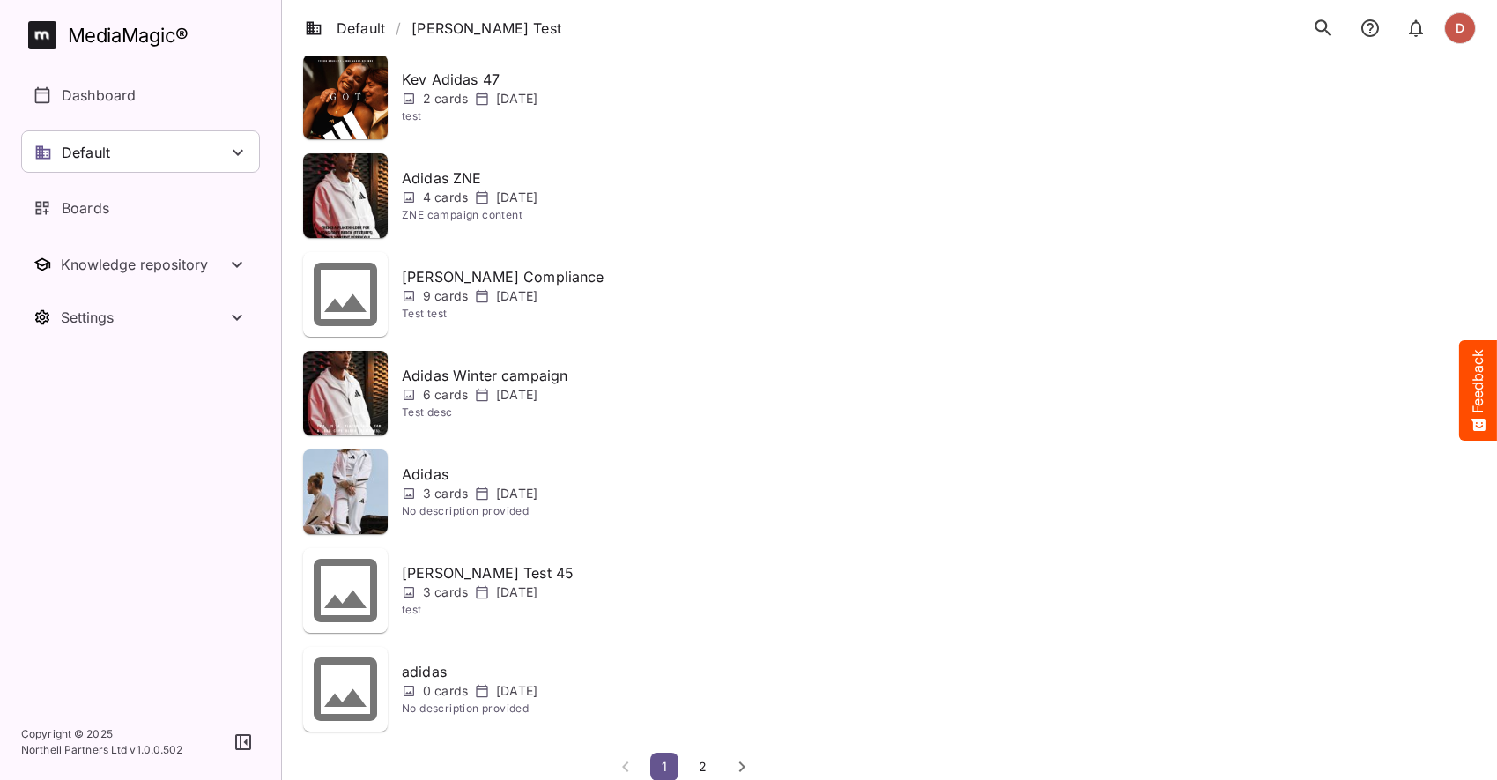
scroll to position [548, 0]
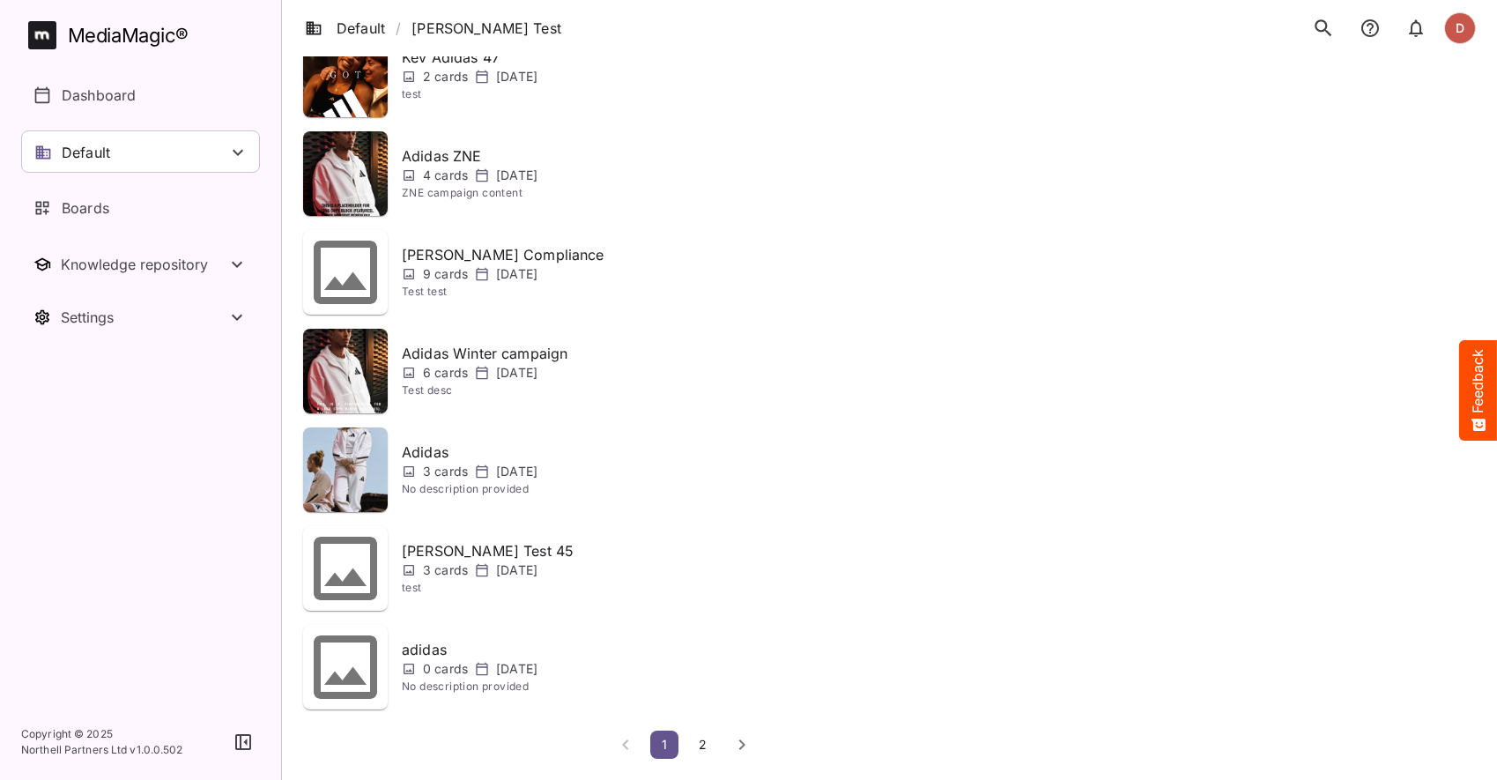
click at [700, 743] on span "2" at bounding box center [703, 744] width 18 height 15
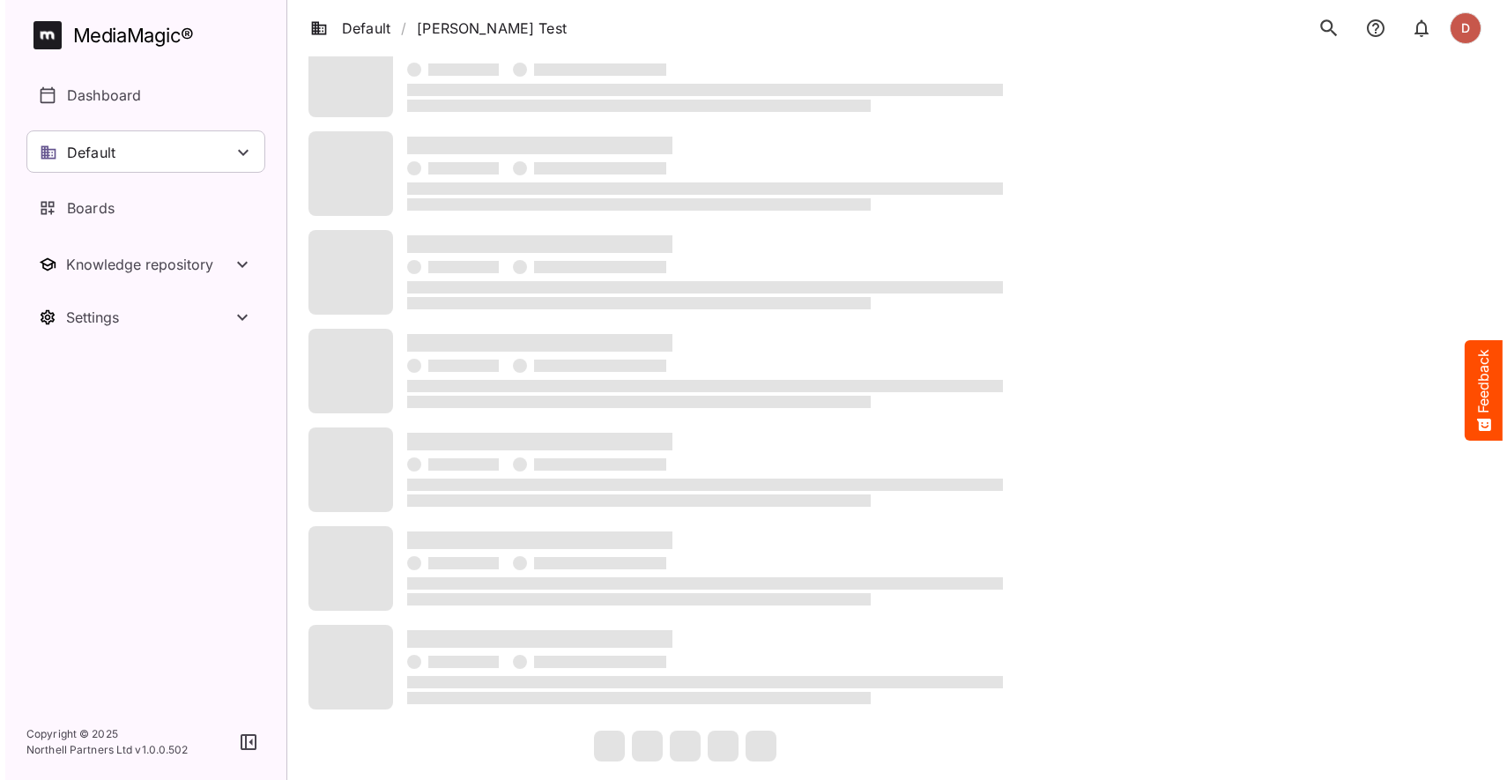
scroll to position [0, 0]
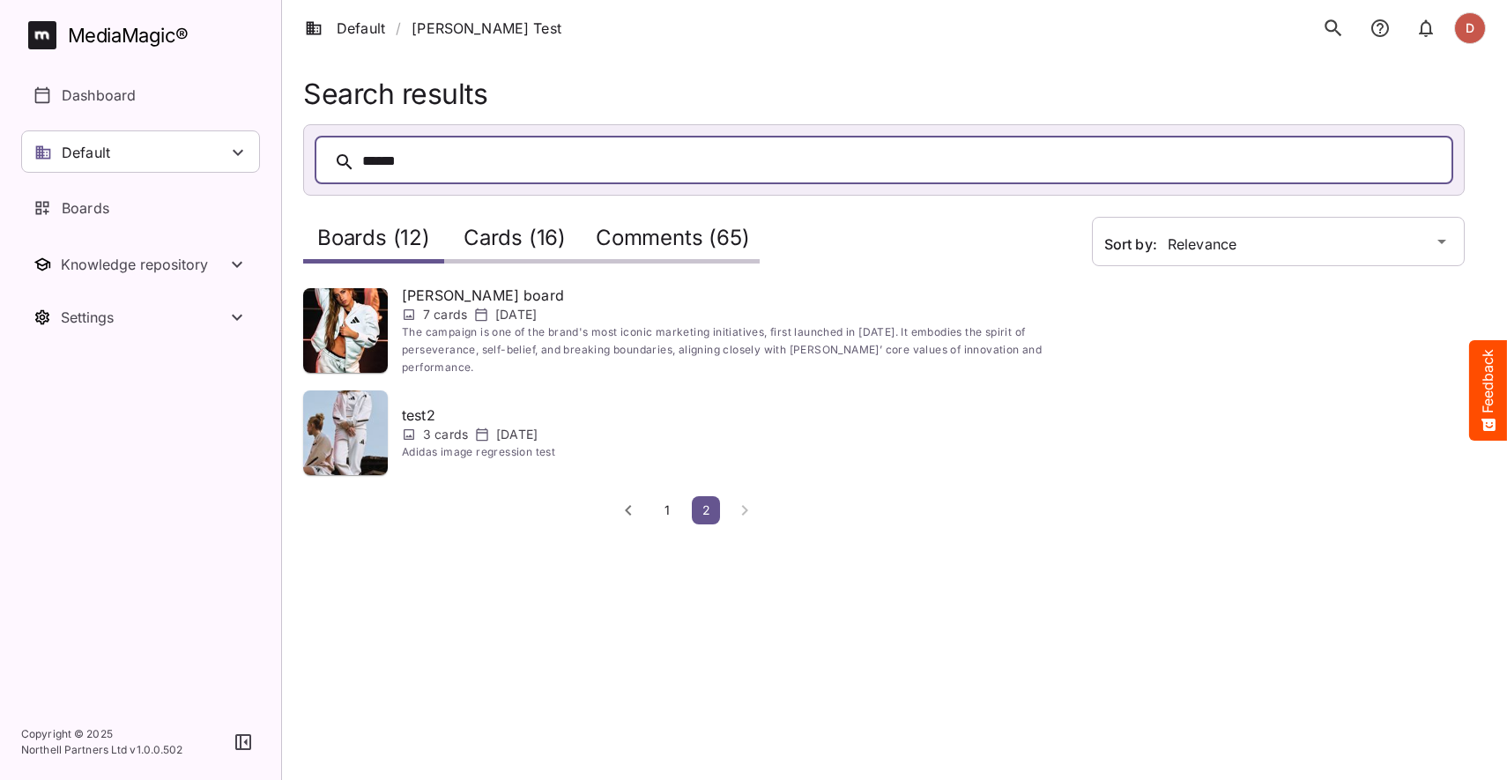
click at [555, 248] on h2 "Cards (16)" at bounding box center [514, 242] width 102 height 33
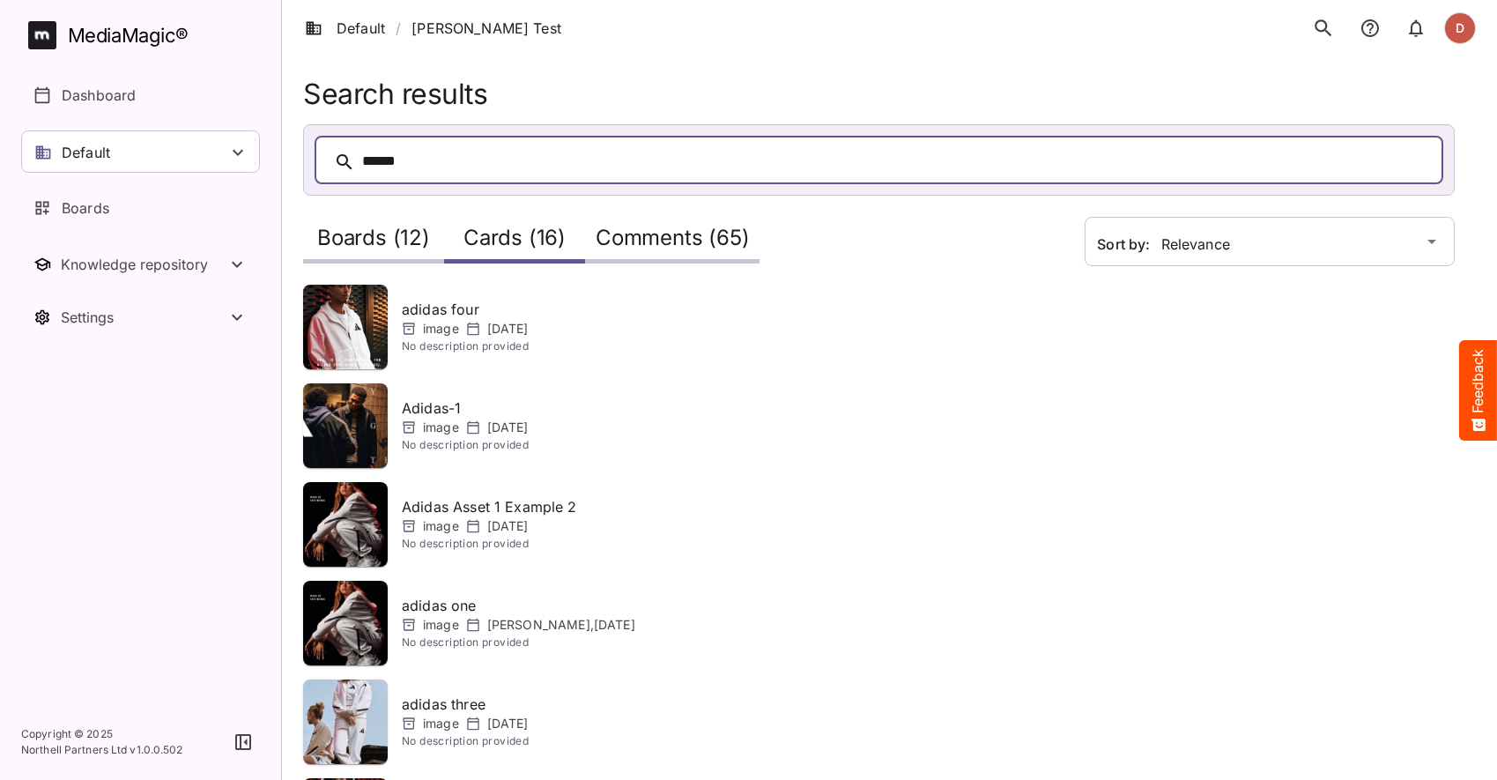
click at [670, 250] on h2 "Comments (65)" at bounding box center [672, 242] width 153 height 33
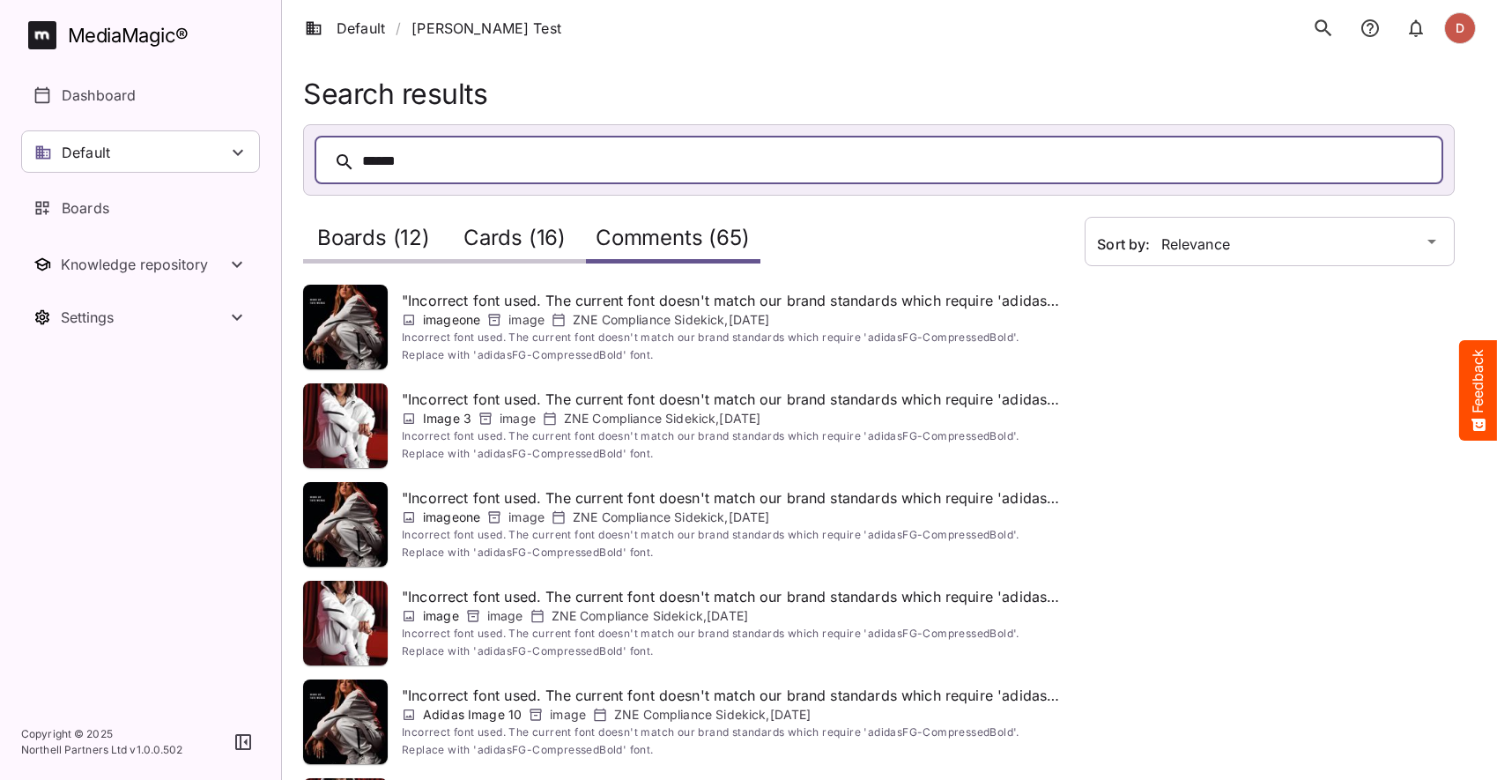
click at [460, 162] on div "******" at bounding box center [896, 161] width 1069 height 27
click at [1320, 25] on icon "search" at bounding box center [1323, 28] width 23 height 23
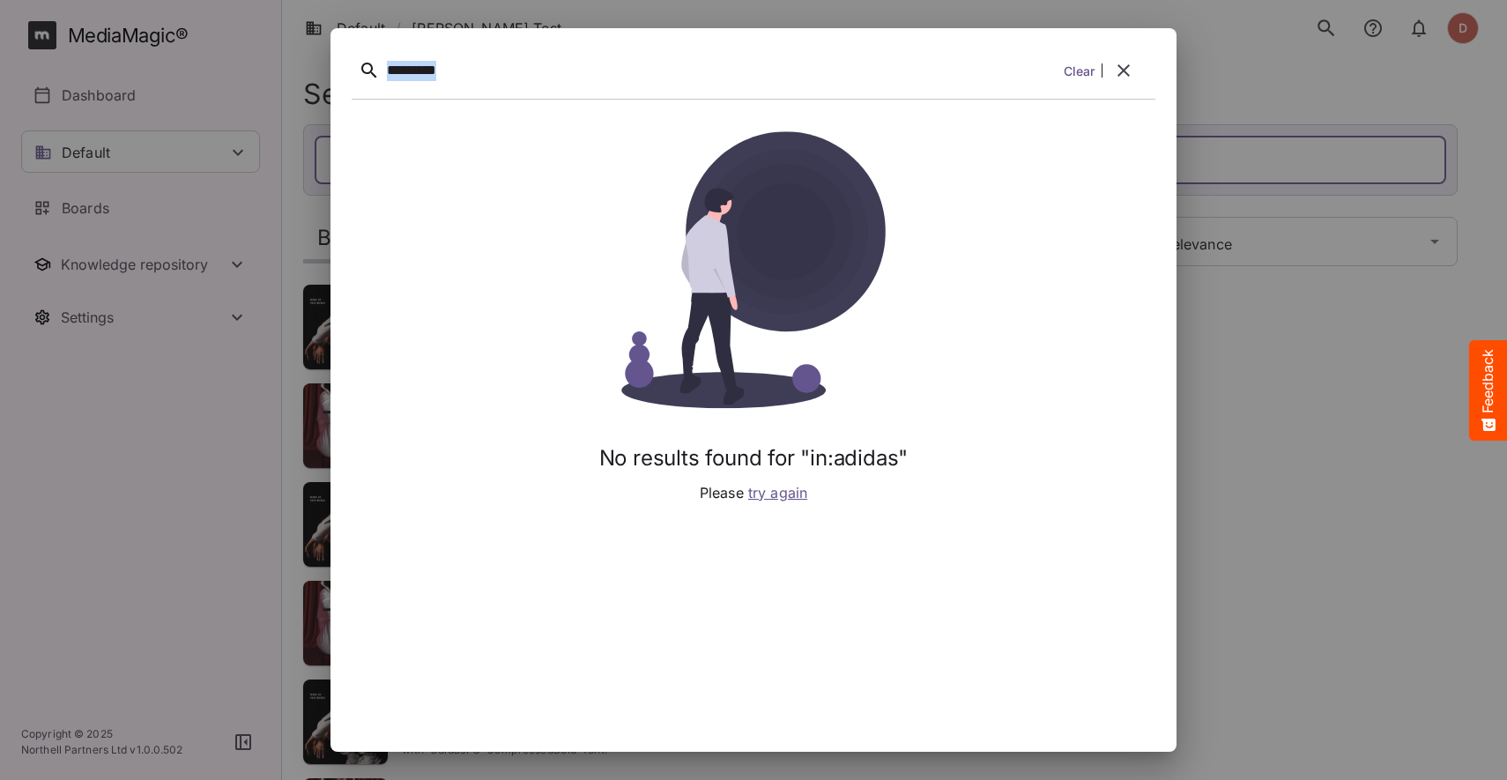
drag, startPoint x: 483, startPoint y: 73, endPoint x: 374, endPoint y: 67, distance: 108.5
click at [374, 67] on div "********* Clear" at bounding box center [753, 73] width 803 height 49
click at [1110, 74] on button "button" at bounding box center [1123, 70] width 42 height 42
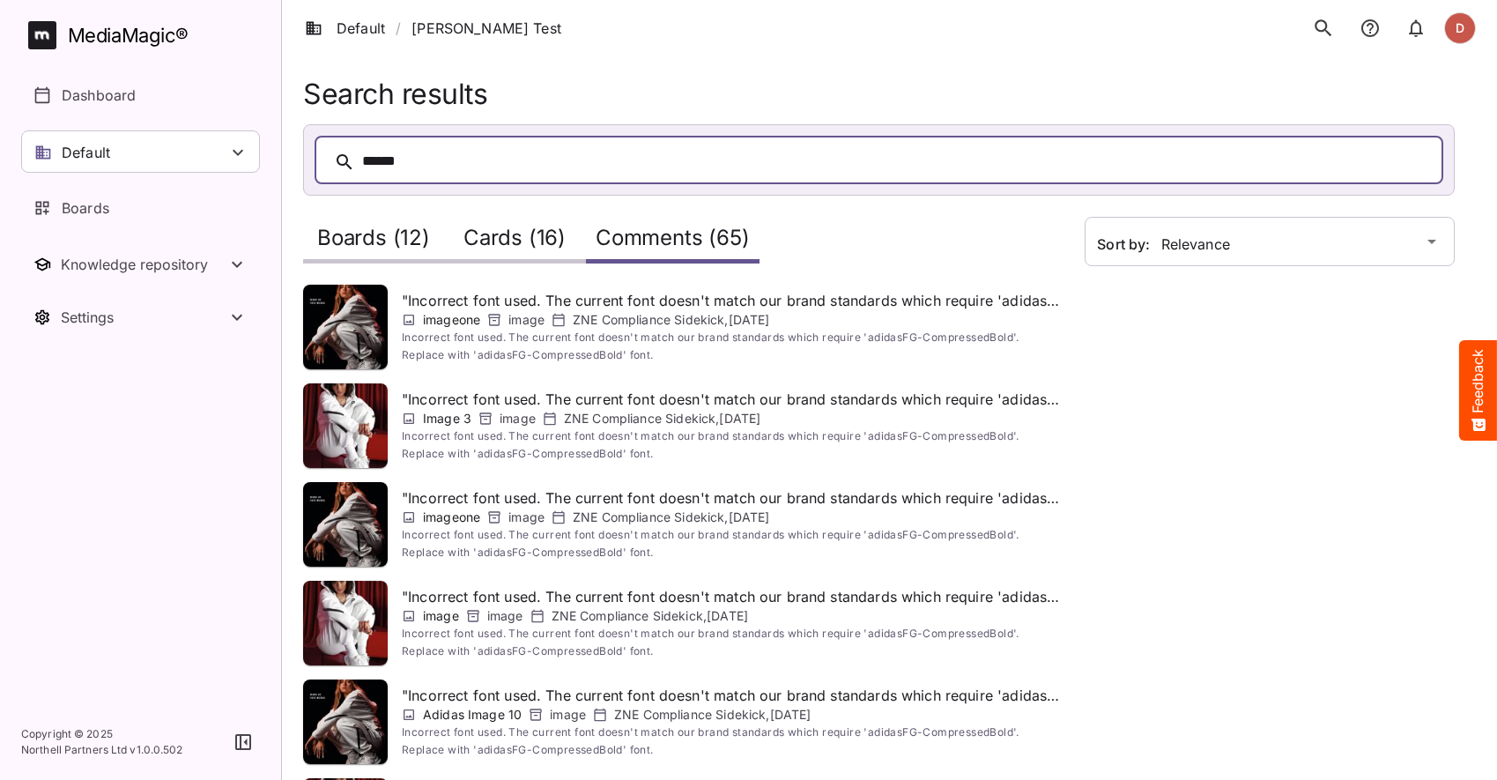
click at [347, 232] on h2 "Boards (12)" at bounding box center [373, 242] width 113 height 33
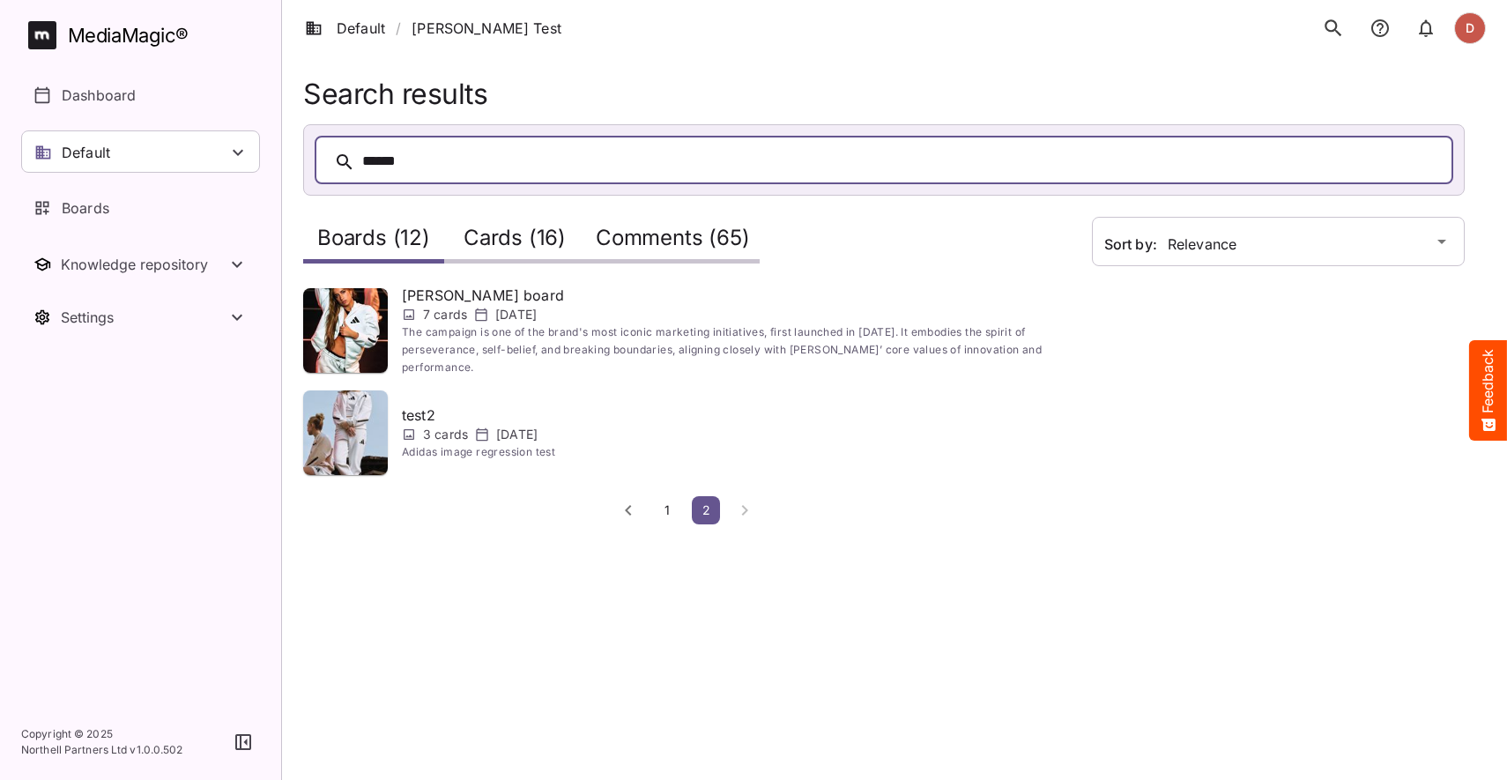
click at [437, 336] on span "The campaign is one of the brand's most iconic marketing initiatives, first lau…" at bounding box center [736, 349] width 669 height 53
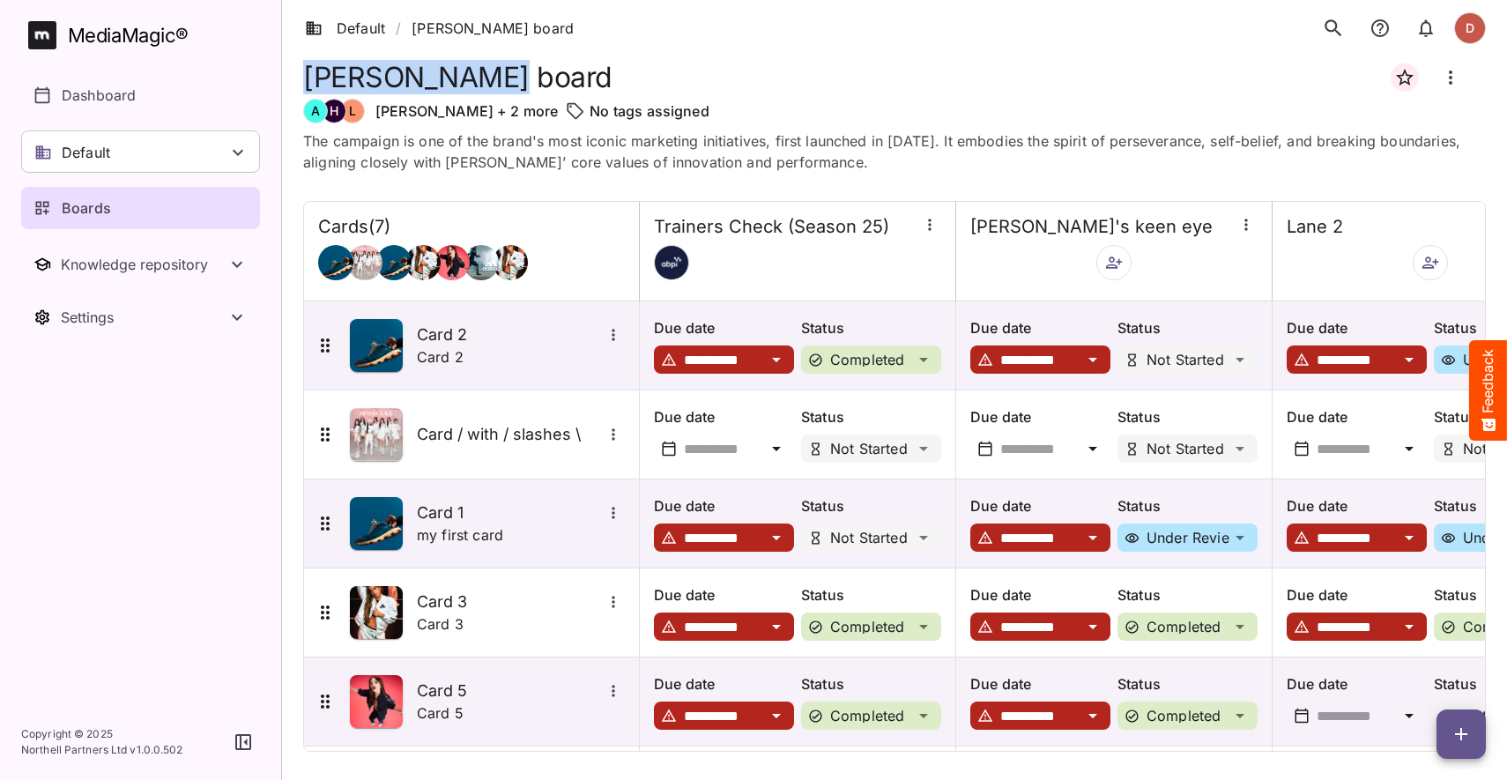
drag, startPoint x: 494, startPoint y: 83, endPoint x: 310, endPoint y: 79, distance: 184.2
click at [310, 79] on div "[PERSON_NAME] board" at bounding box center [894, 77] width 1182 height 42
copy h1 "[PERSON_NAME] board"
click at [1321, 29] on button "search" at bounding box center [1332, 28] width 37 height 37
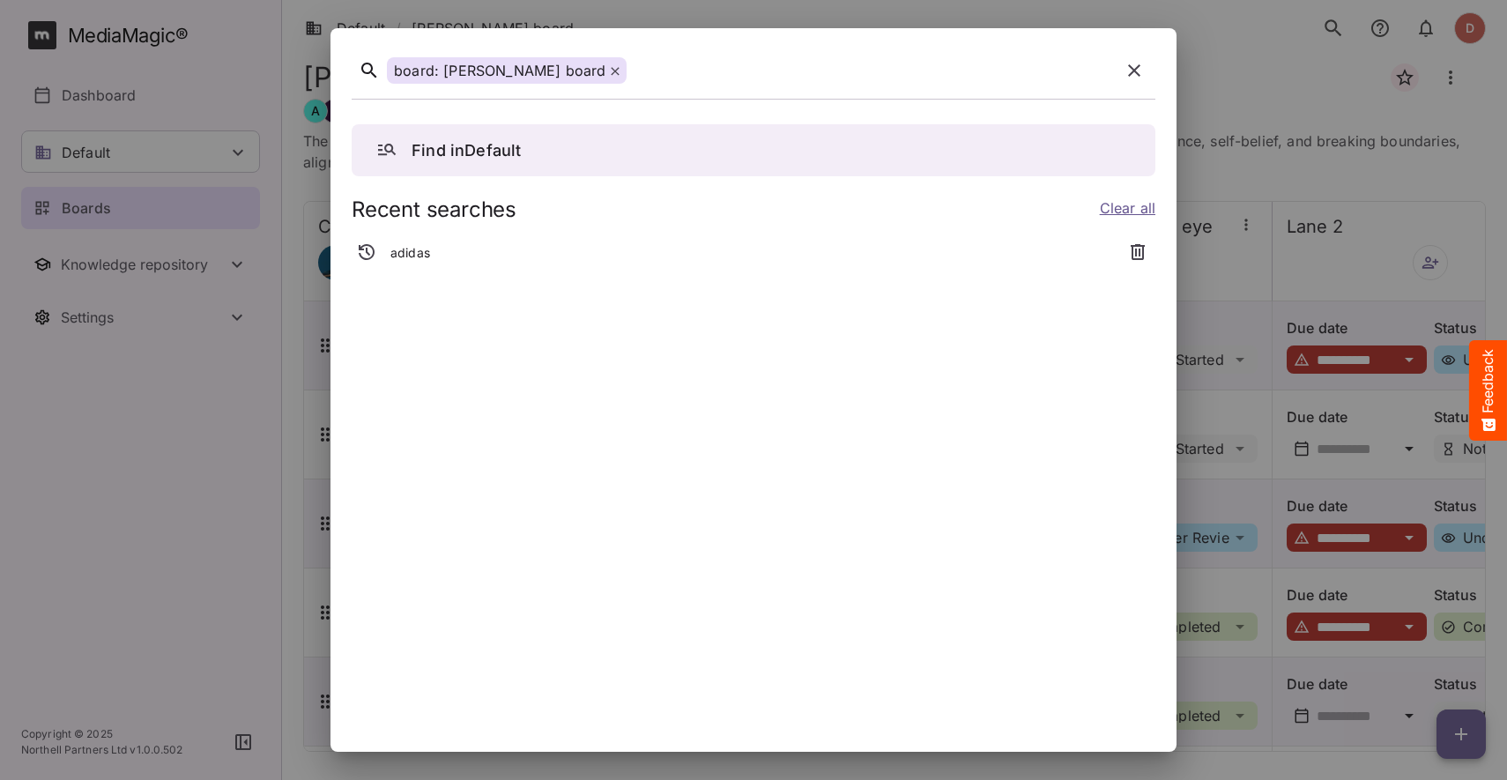
click at [483, 159] on p "Find in Default" at bounding box center [465, 150] width 109 height 24
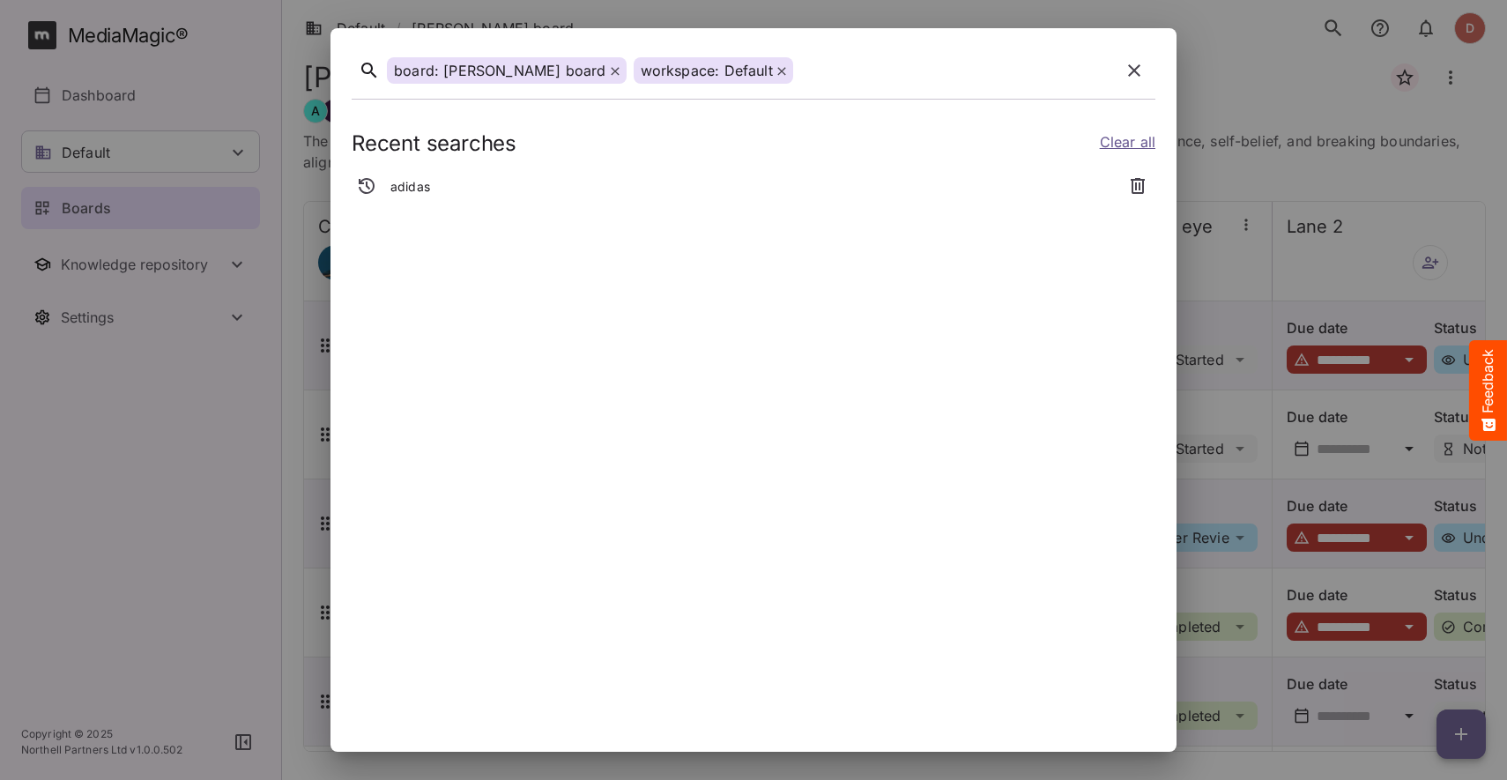
click at [1128, 74] on icon "button" at bounding box center [1134, 70] width 12 height 12
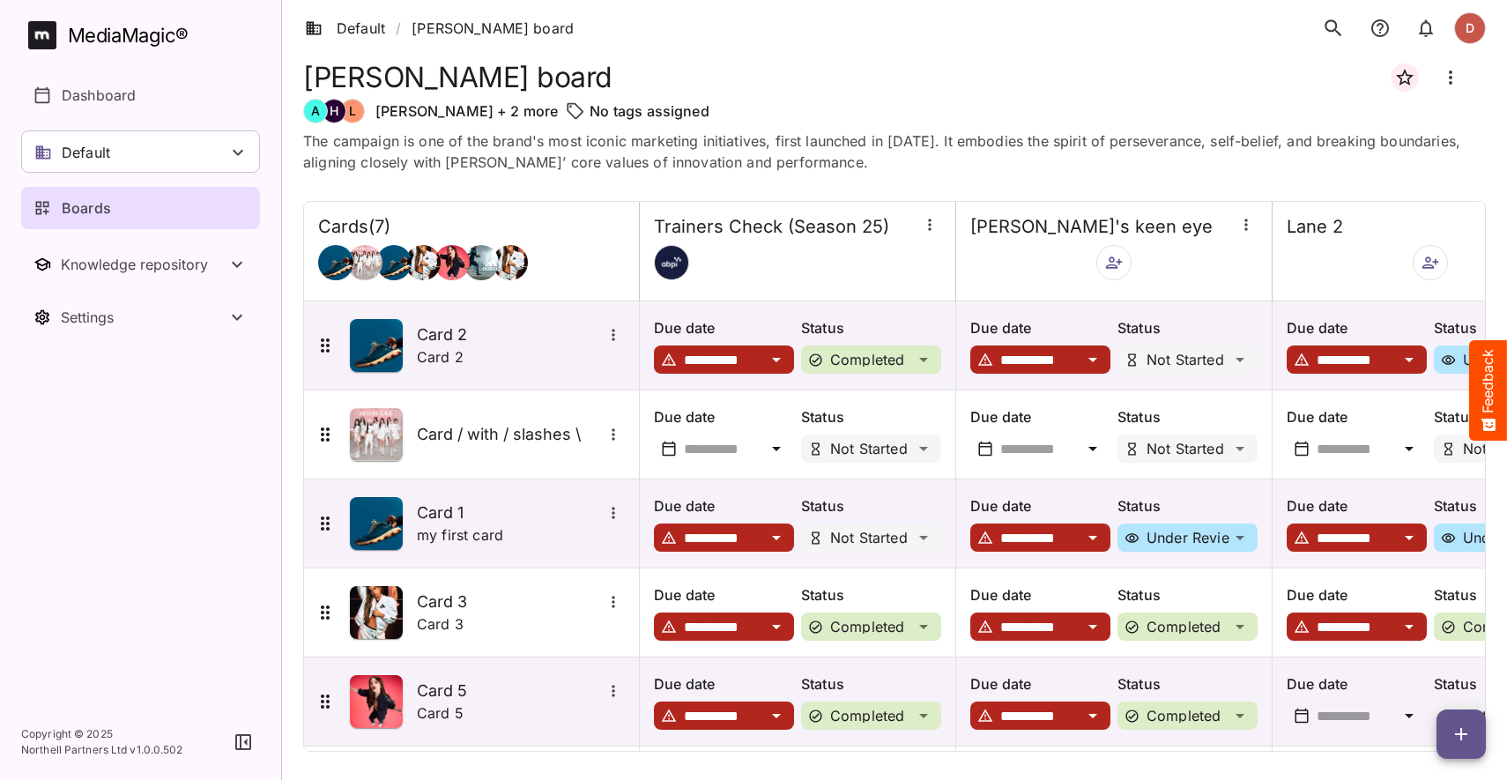
click at [1324, 32] on icon "search" at bounding box center [1333, 28] width 23 height 23
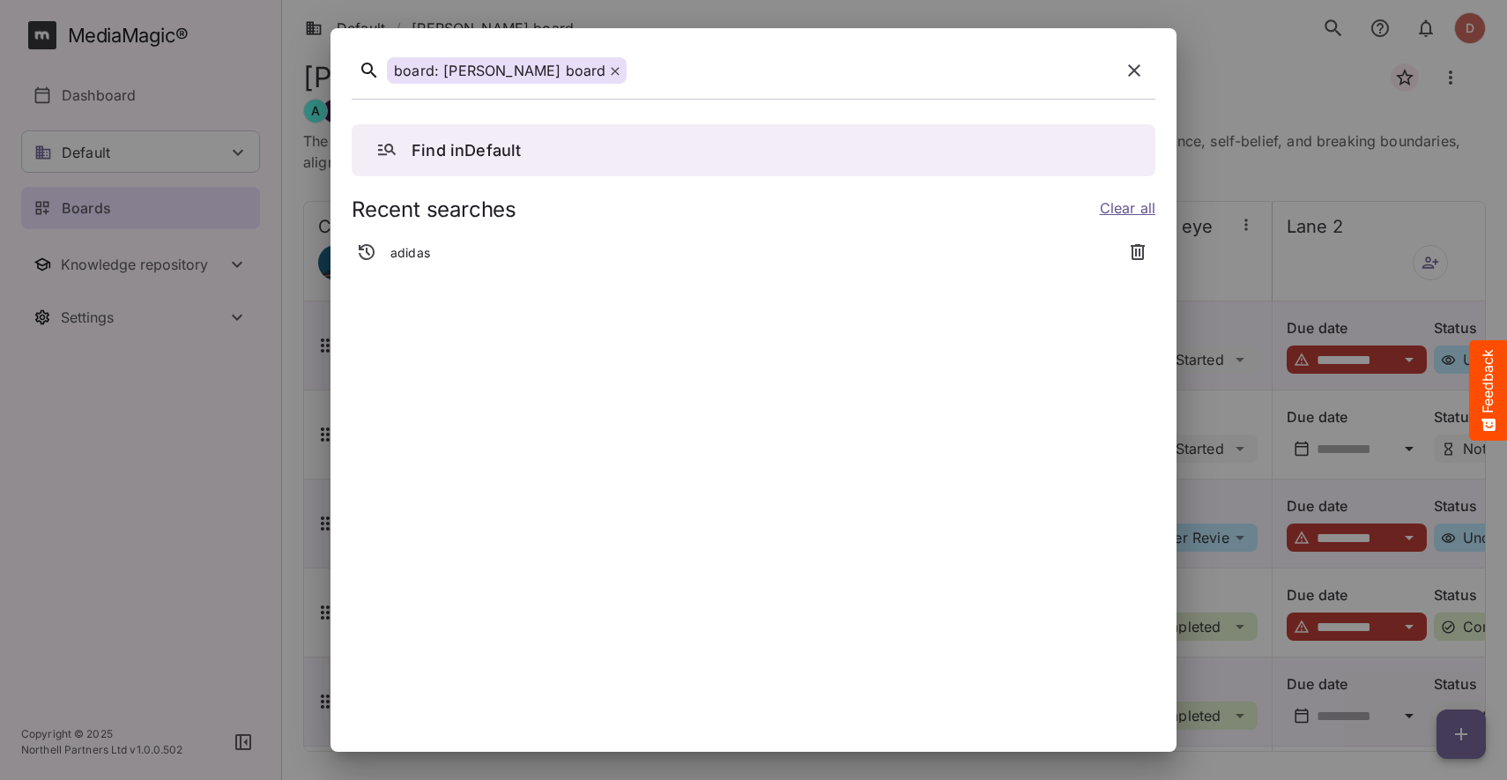
click at [611, 71] on icon at bounding box center [615, 71] width 8 height 8
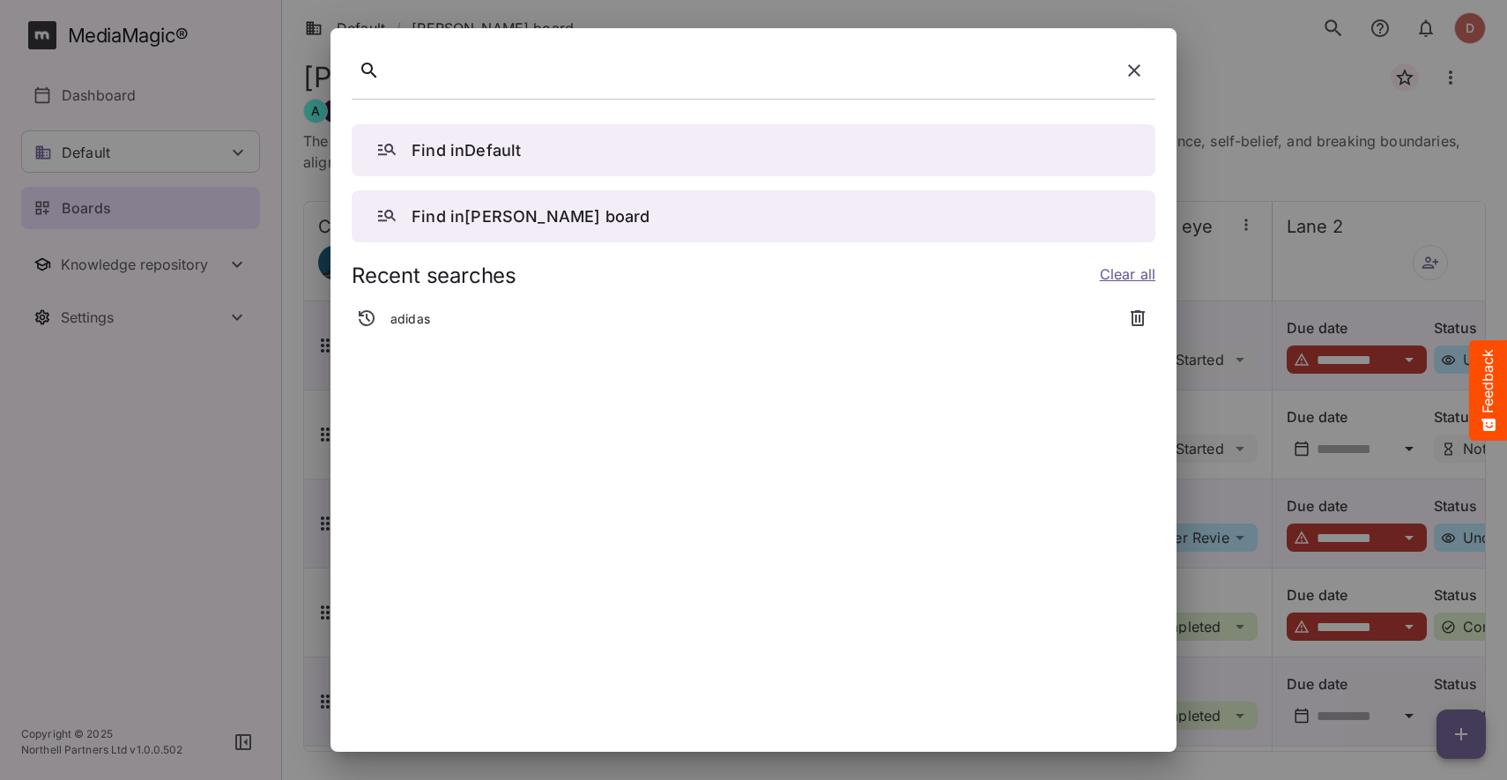
drag, startPoint x: 744, startPoint y: 71, endPoint x: 818, endPoint y: 84, distance: 75.9
click at [744, 71] on div at bounding box center [750, 70] width 726 height 27
click at [1126, 74] on icon "button" at bounding box center [1133, 70] width 21 height 21
